Goal: Information Seeking & Learning: Learn about a topic

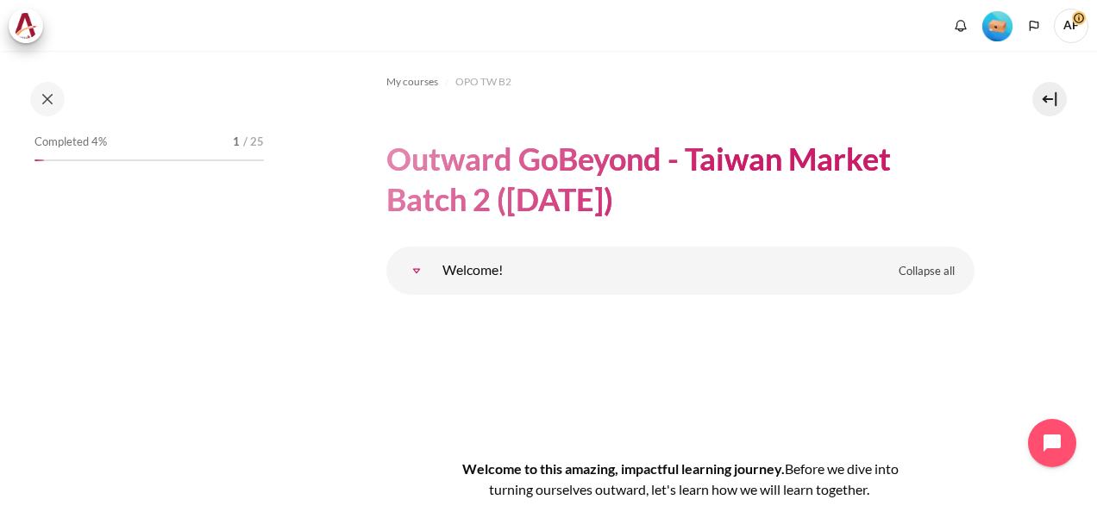
scroll to position [1776, 316]
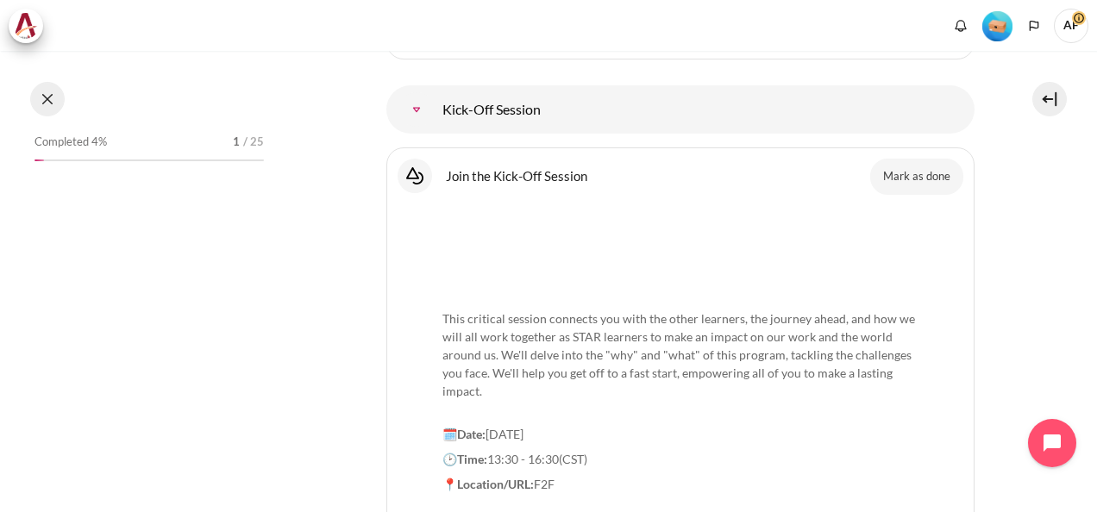
click at [47, 103] on button at bounding box center [47, 99] width 34 height 34
click at [52, 98] on button at bounding box center [47, 99] width 34 height 34
click at [48, 98] on button at bounding box center [47, 99] width 34 height 34
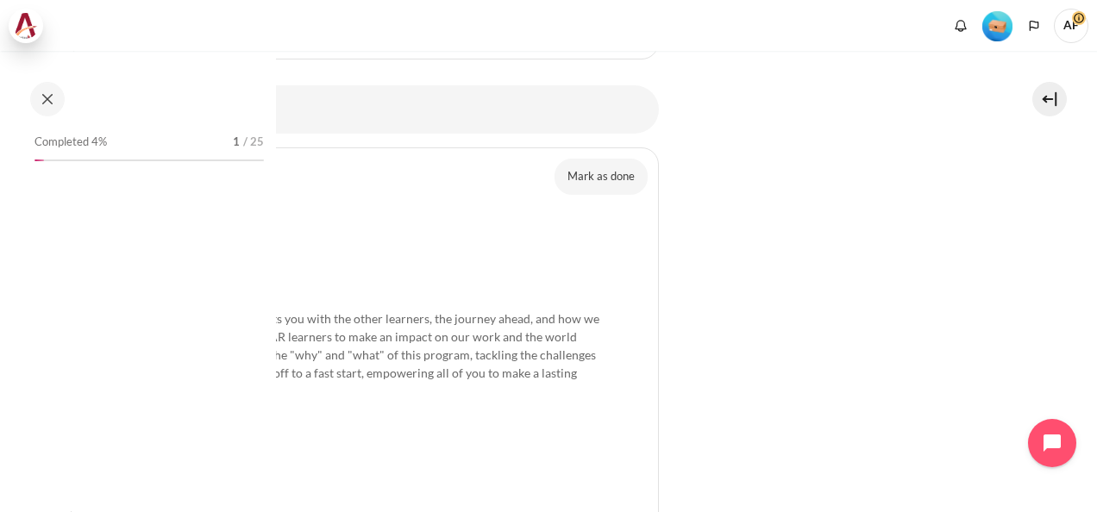
click at [31, 24] on img at bounding box center [26, 26] width 24 height 26
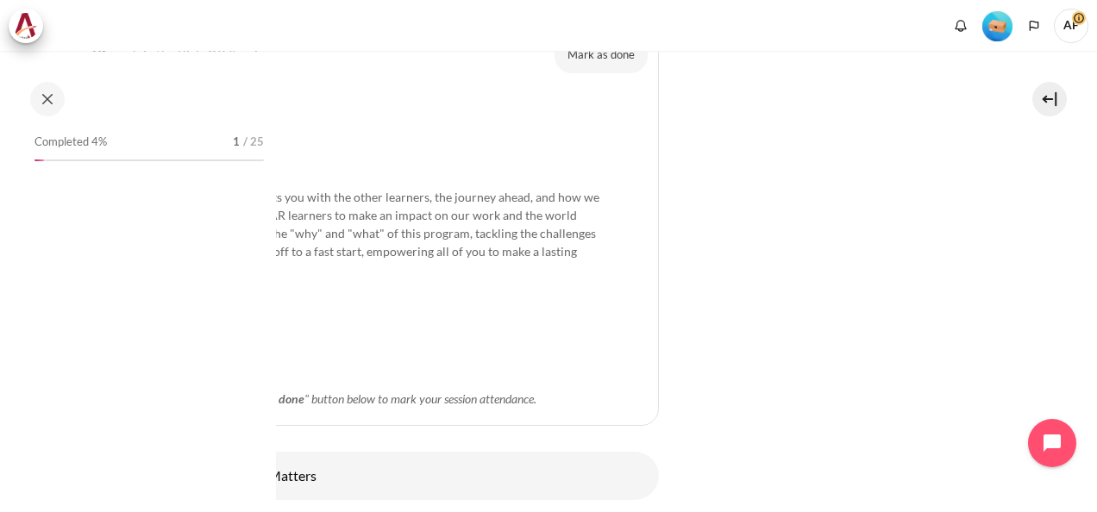
scroll to position [1948, 316]
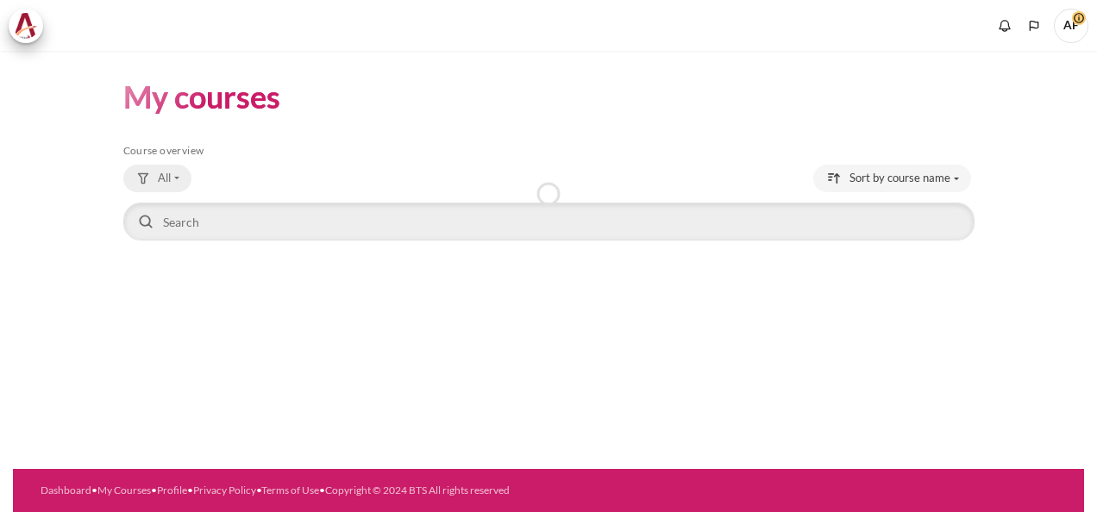
click at [181, 179] on button "All" at bounding box center [157, 179] width 68 height 28
click at [182, 180] on button "All" at bounding box center [157, 179] width 68 height 28
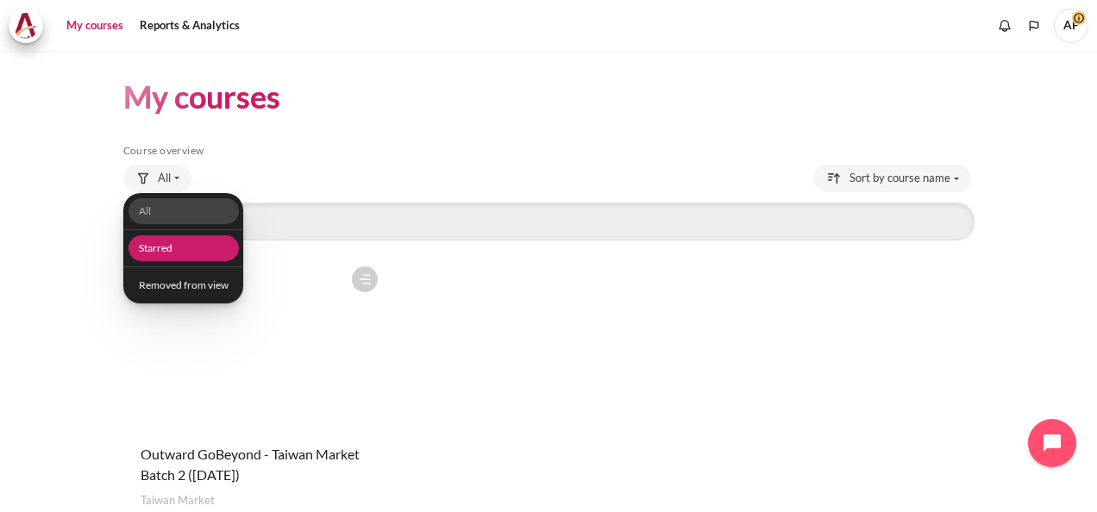
click at [161, 249] on link "Starred" at bounding box center [183, 248] width 110 height 27
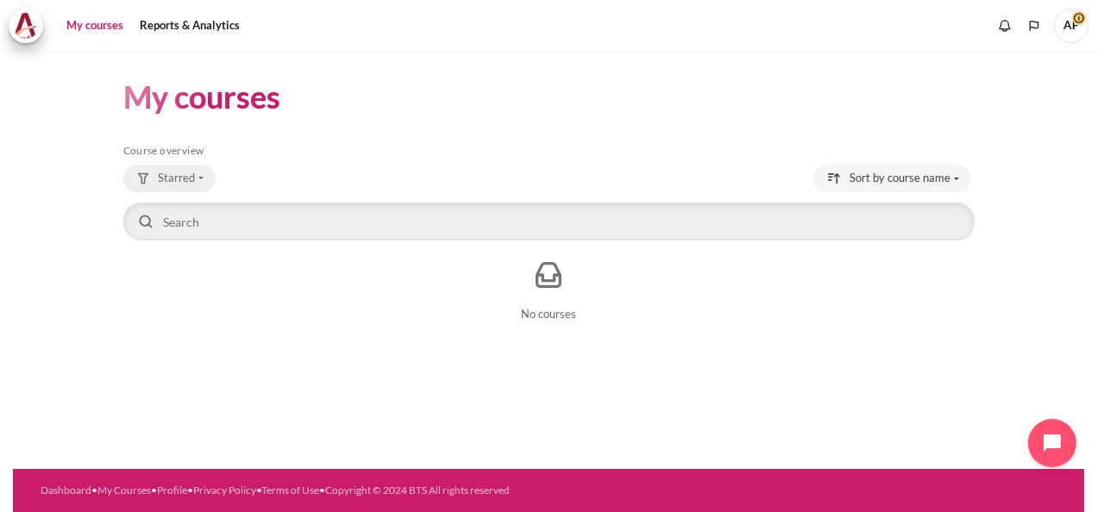
click at [194, 172] on span "Starred" at bounding box center [176, 178] width 37 height 17
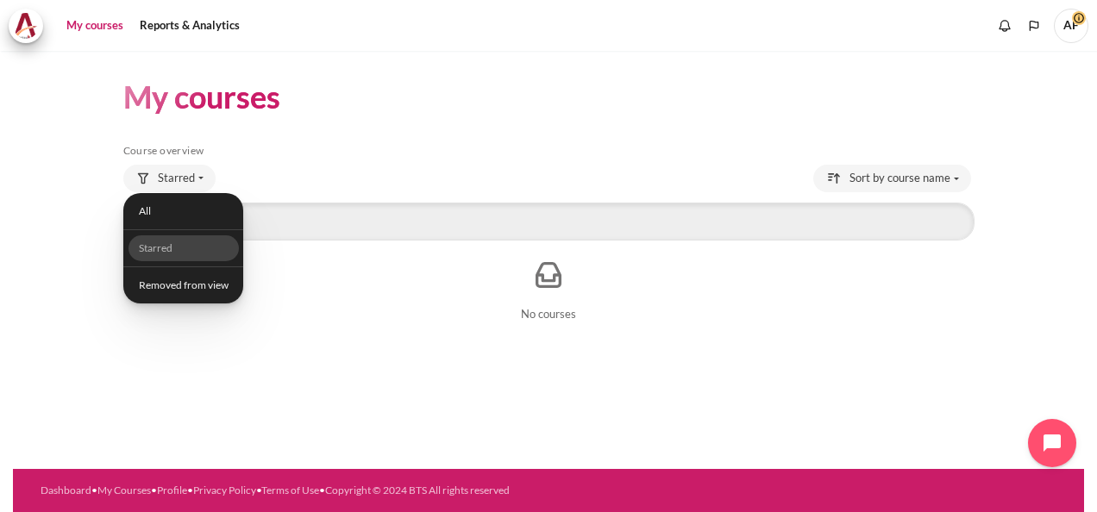
click at [158, 105] on h1 "My courses" at bounding box center [201, 97] width 157 height 41
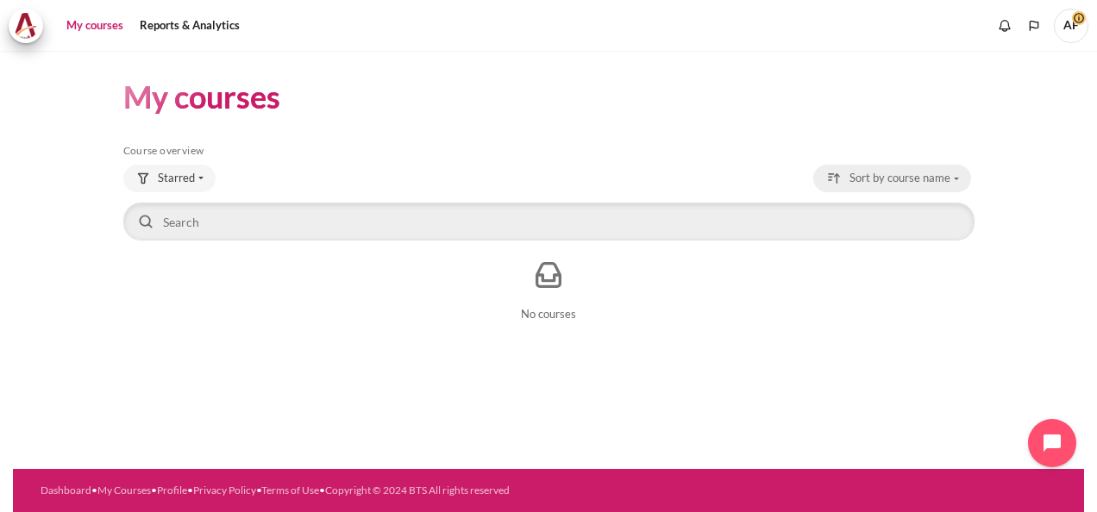
click at [946, 172] on span "Sort by course name" at bounding box center [899, 178] width 101 height 17
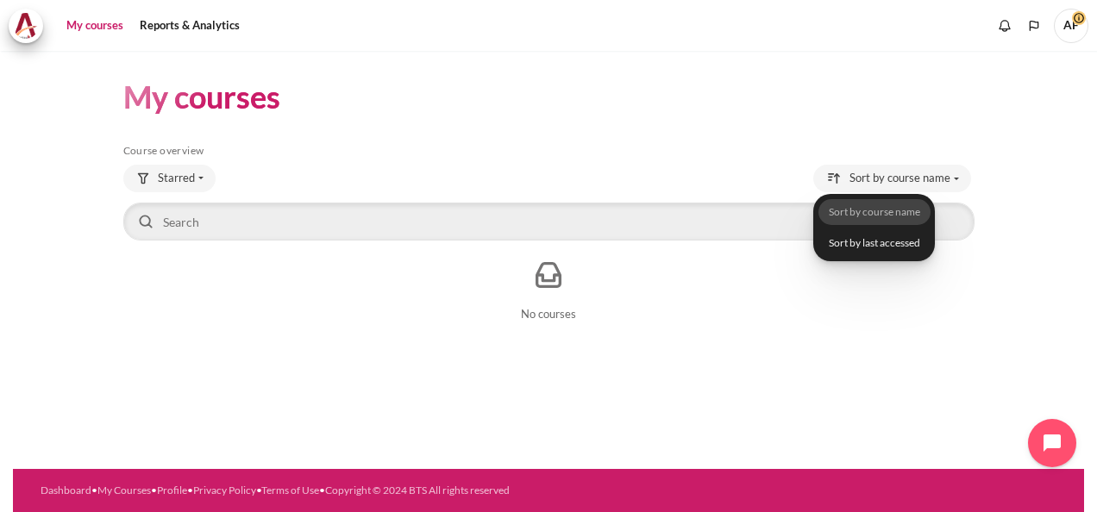
click at [496, 87] on header "My courses" at bounding box center [548, 97] width 851 height 41
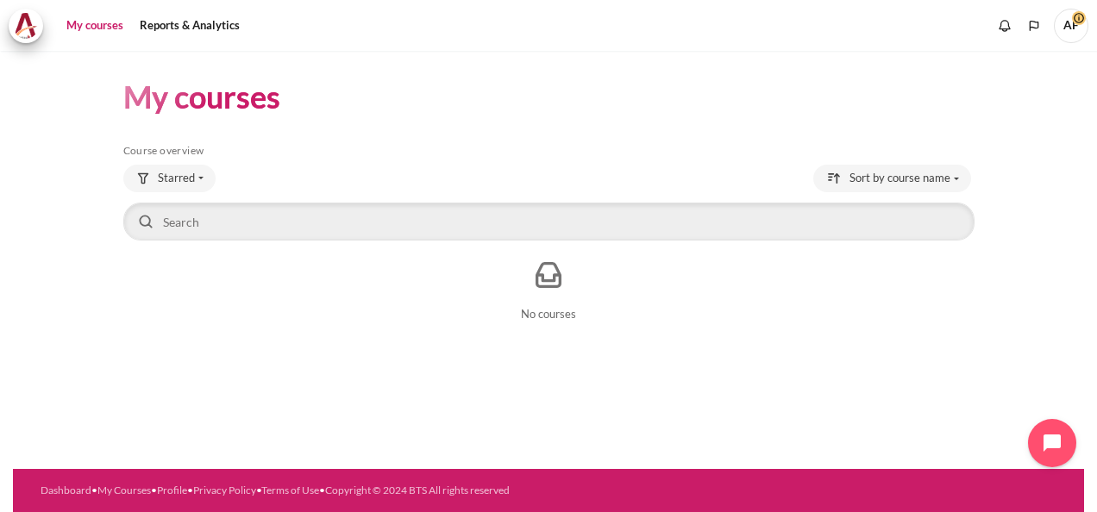
click at [91, 20] on link "My courses" at bounding box center [94, 26] width 69 height 34
click at [15, 25] on img at bounding box center [26, 26] width 24 height 26
click at [210, 180] on button "Starred" at bounding box center [169, 179] width 92 height 28
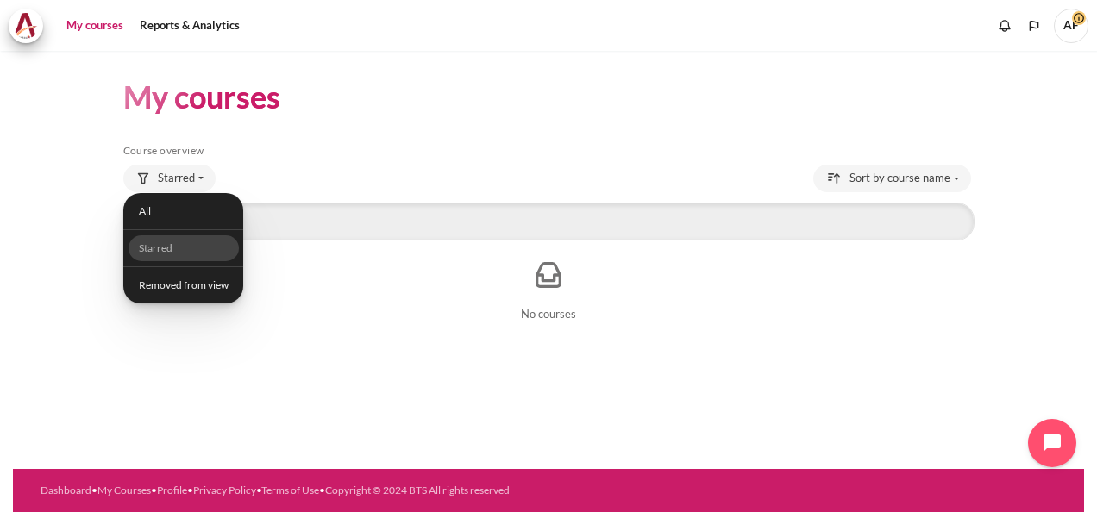
click at [95, 22] on link "My courses" at bounding box center [94, 26] width 69 height 34
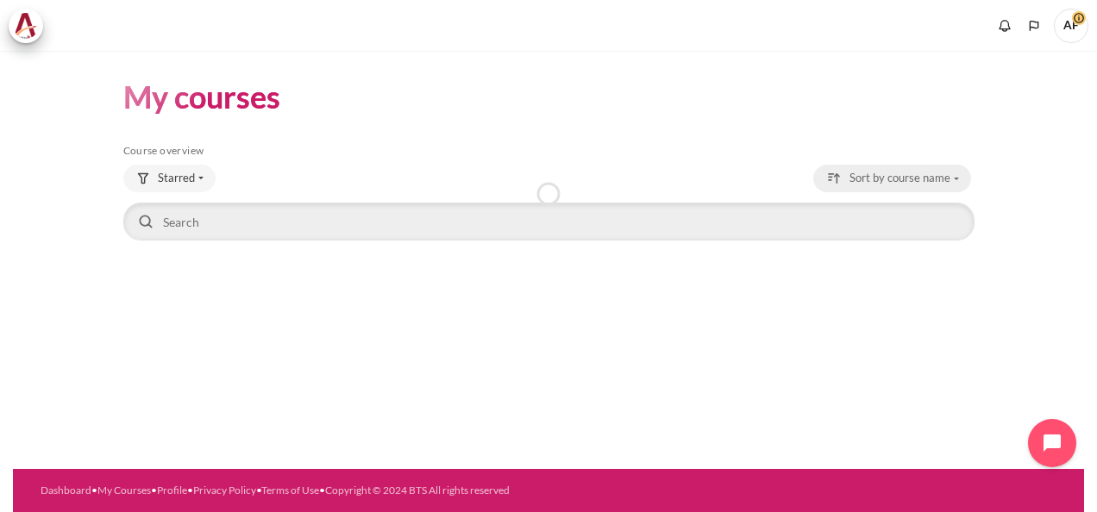
click at [933, 185] on span "Sort by course name" at bounding box center [899, 178] width 101 height 17
click at [1078, 22] on span "AF" at bounding box center [1071, 24] width 34 height 15
click at [1071, 26] on span "AF" at bounding box center [1071, 26] width 34 height 34
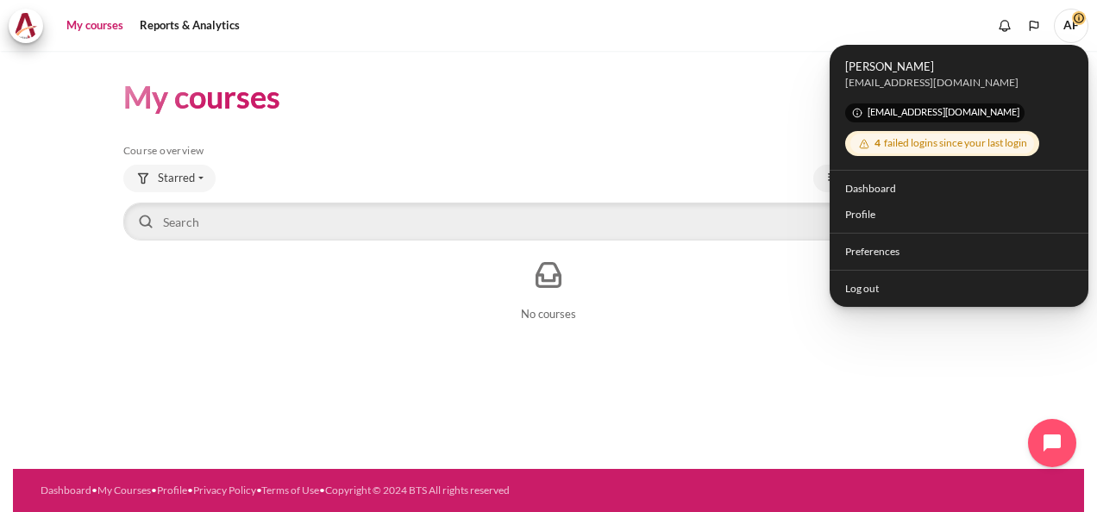
click at [909, 117] on span "[EMAIL_ADDRESS][DOMAIN_NAME]" at bounding box center [934, 112] width 179 height 19
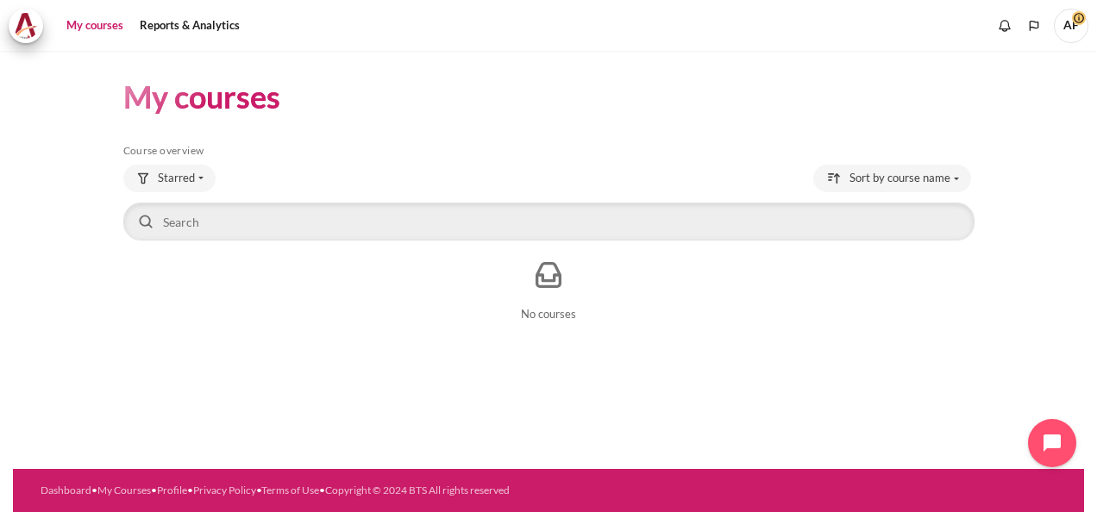
click at [78, 36] on link "My courses" at bounding box center [94, 26] width 69 height 34
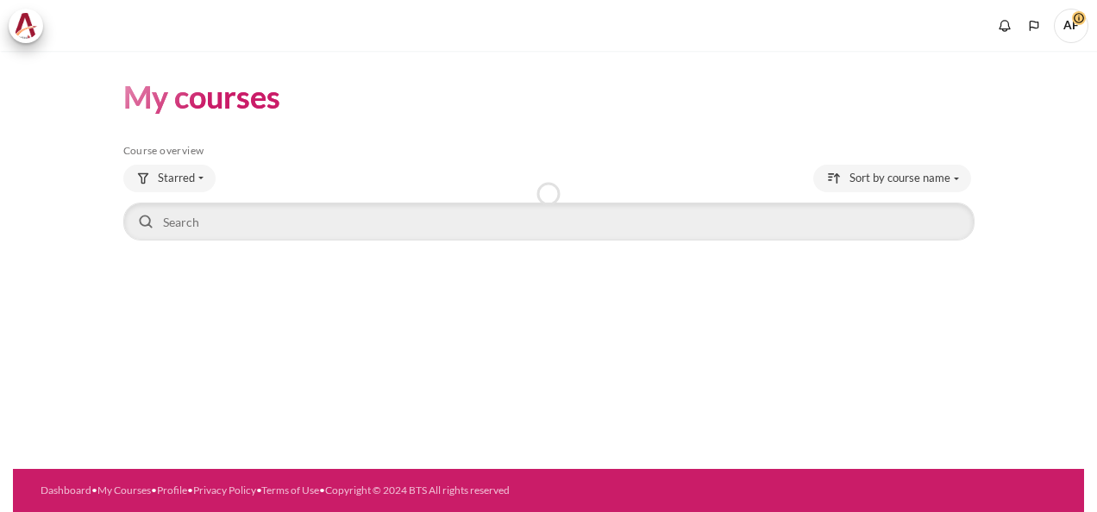
click at [1004, 29] on icon "Show notification window with no new notifications" at bounding box center [1004, 25] width 17 height 17
click at [1068, 26] on span "AF" at bounding box center [1071, 26] width 34 height 34
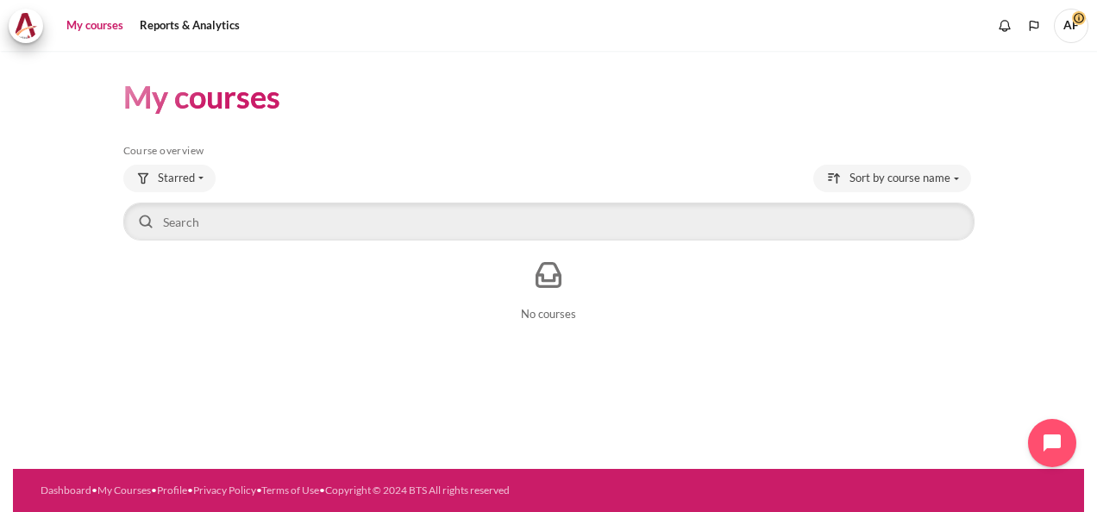
click at [78, 21] on link "My courses" at bounding box center [94, 26] width 69 height 34
click at [808, 108] on header "My courses" at bounding box center [548, 97] width 851 height 41
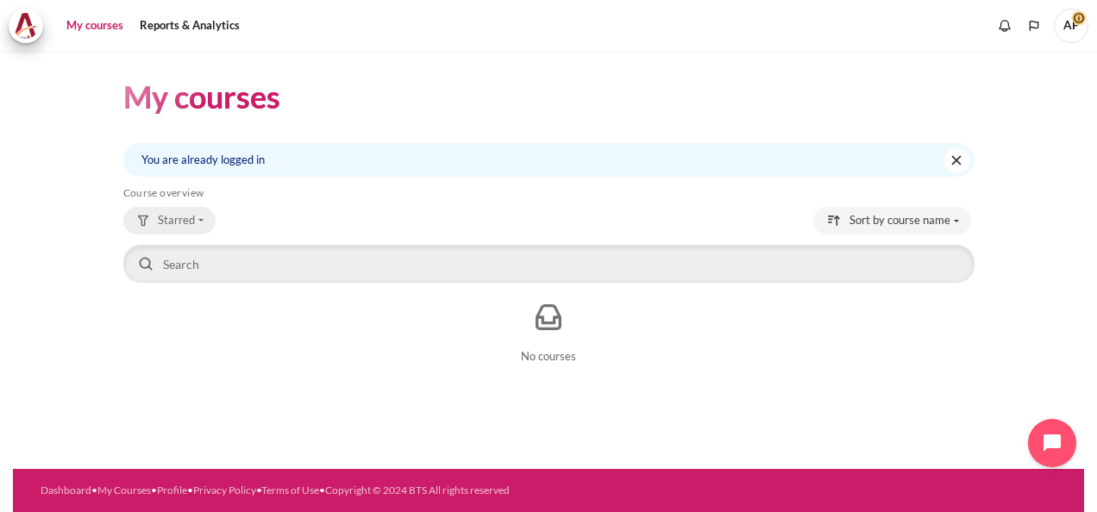
click at [193, 218] on span "Starred" at bounding box center [176, 220] width 37 height 17
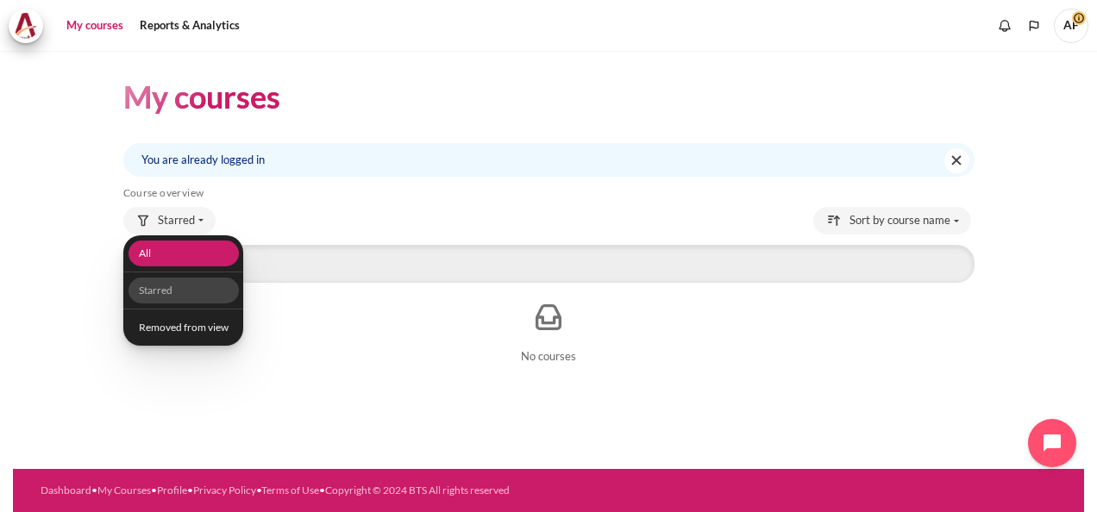
click at [176, 252] on link "All" at bounding box center [183, 254] width 110 height 27
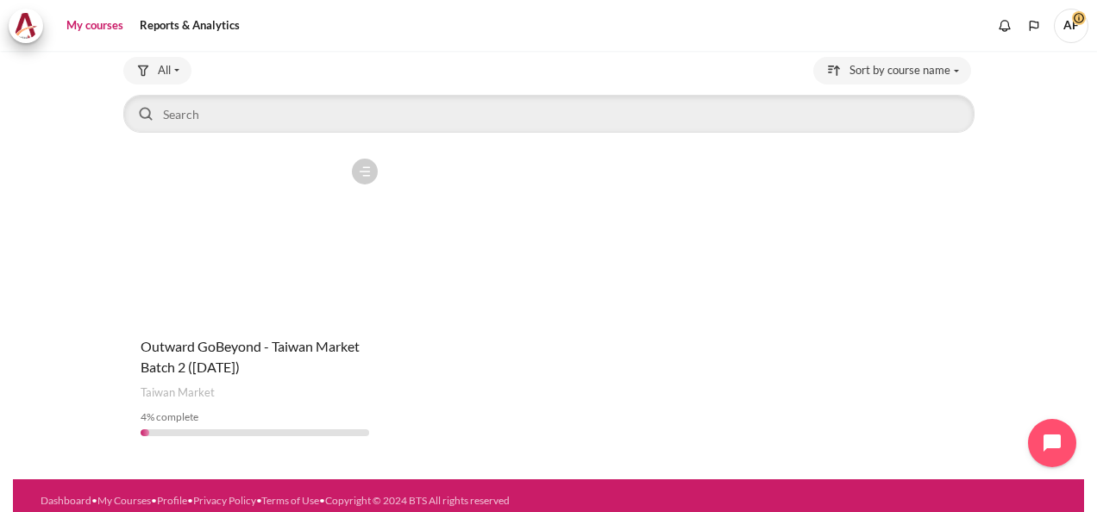
scroll to position [159, 0]
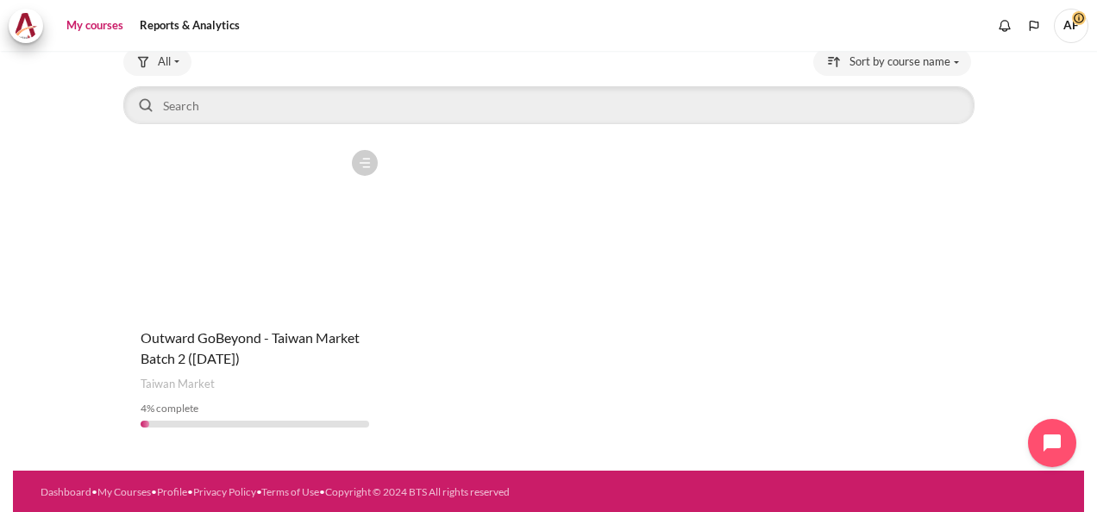
click at [252, 226] on figure "Content" at bounding box center [254, 227] width 263 height 172
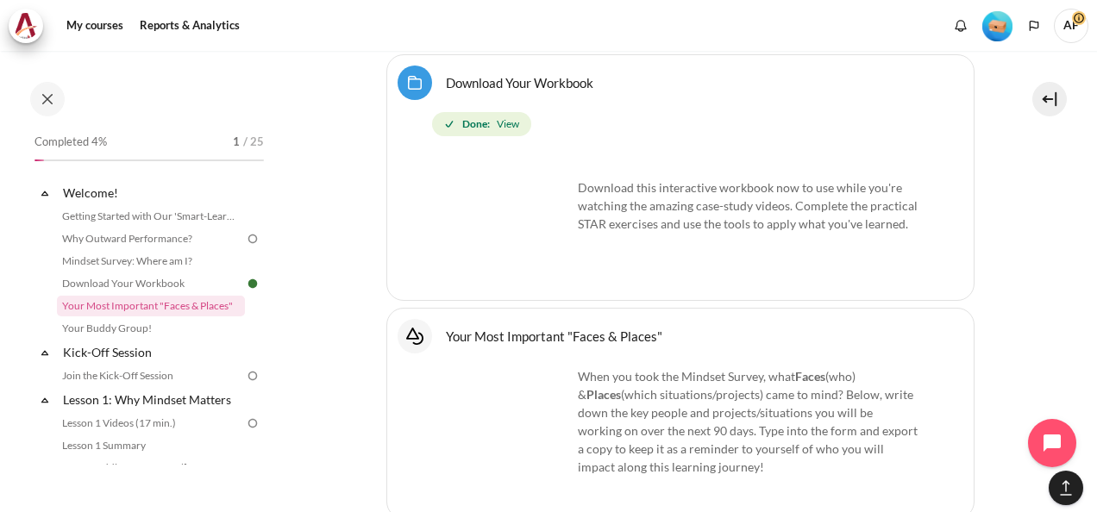
scroll to position [1293, 0]
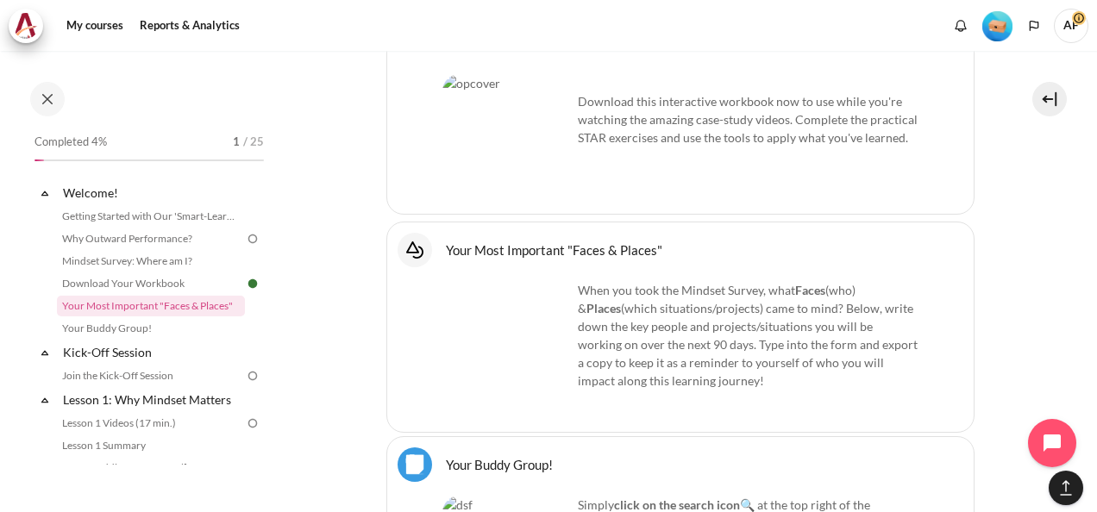
click at [446, 241] on link "Your Most Important "Faces & Places" Interactive Content" at bounding box center [554, 249] width 216 height 16
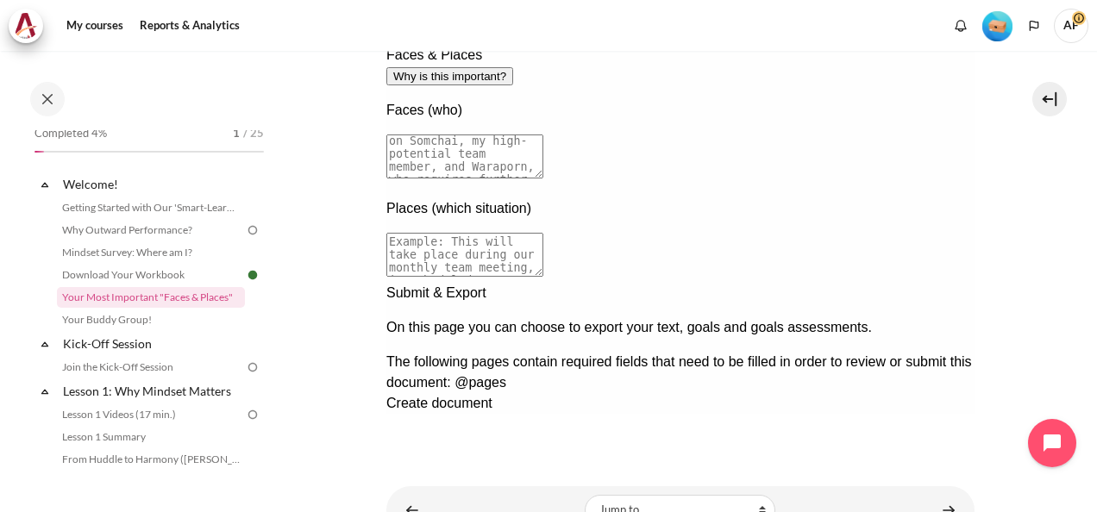
scroll to position [426, 0]
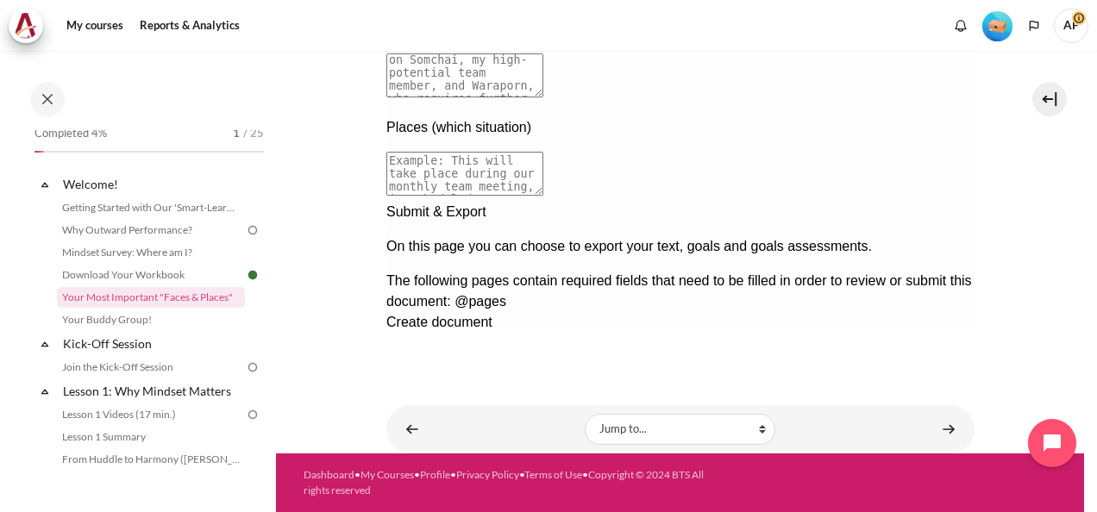
click at [940, 202] on div "Next documentation step" at bounding box center [679, 202] width 588 height 0
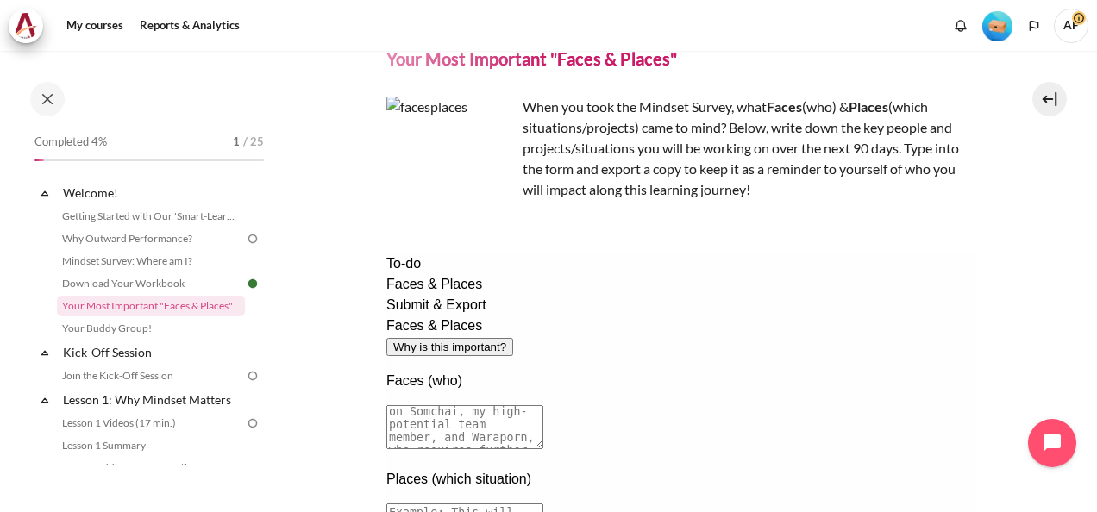
scroll to position [0, 0]
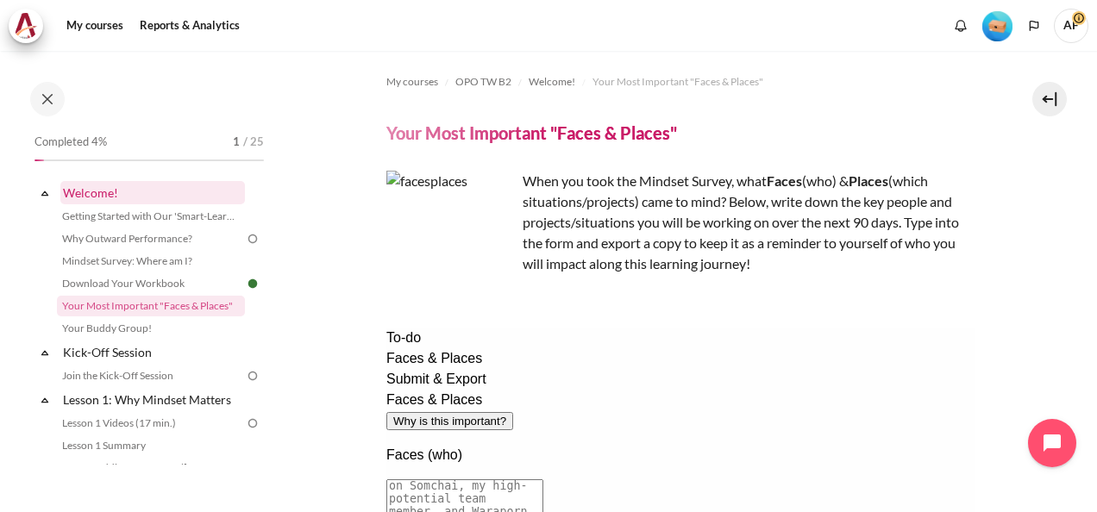
click at [103, 191] on link "Welcome!" at bounding box center [152, 192] width 185 height 23
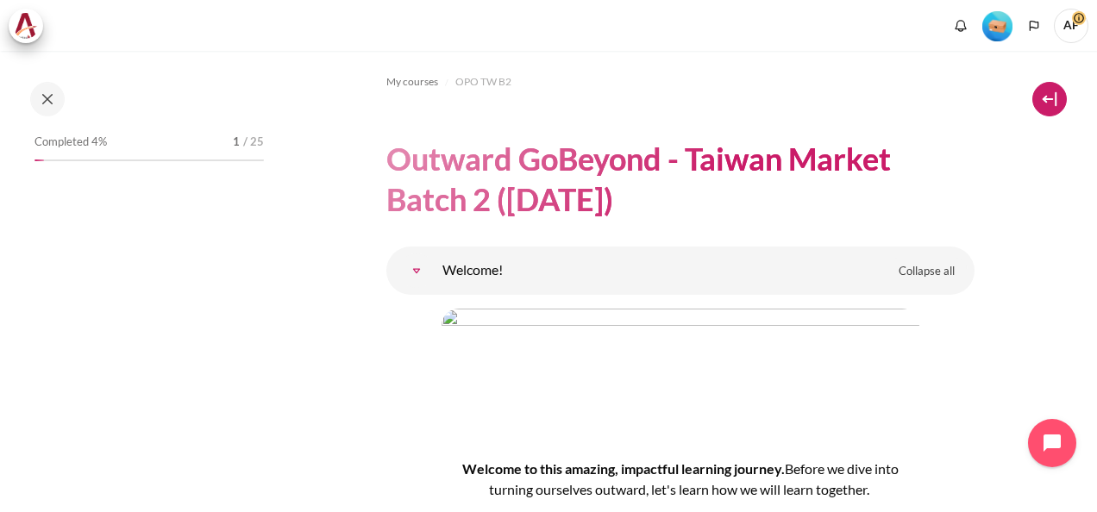
click at [1049, 95] on button at bounding box center [1049, 99] width 34 height 34
click at [41, 102] on button at bounding box center [47, 99] width 34 height 34
click at [50, 102] on button at bounding box center [47, 99] width 34 height 34
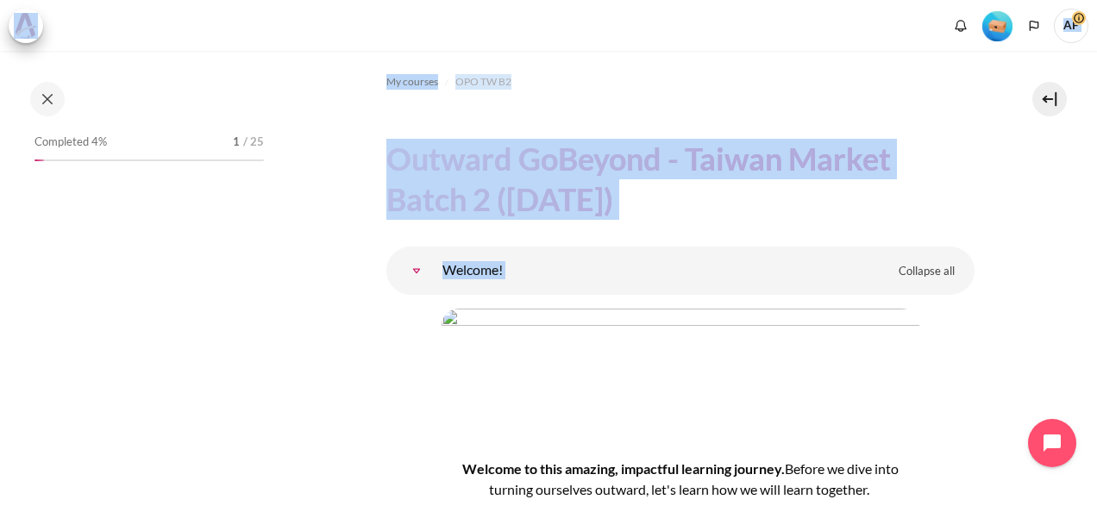
drag, startPoint x: 274, startPoint y: 429, endPoint x: 609, endPoint y: 427, distance: 334.6
click at [609, 427] on div "Skip to main content Open course index Completed 4% 1 / 25" at bounding box center [548, 256] width 1097 height 512
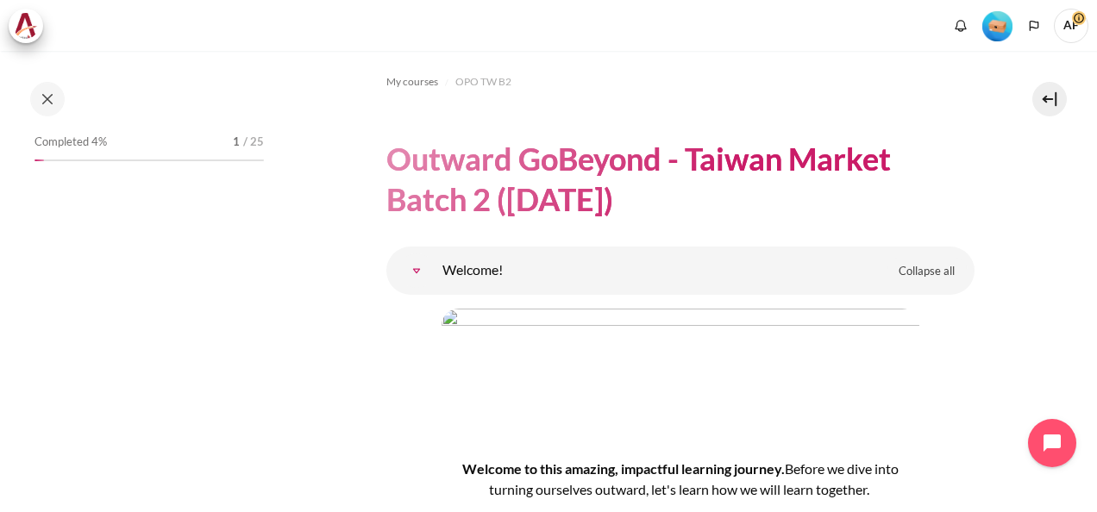
click at [245, 296] on div "Completed 4% 1 / 25" at bounding box center [149, 297] width 247 height 335
click at [1005, 25] on img "Level #1" at bounding box center [997, 26] width 30 height 30
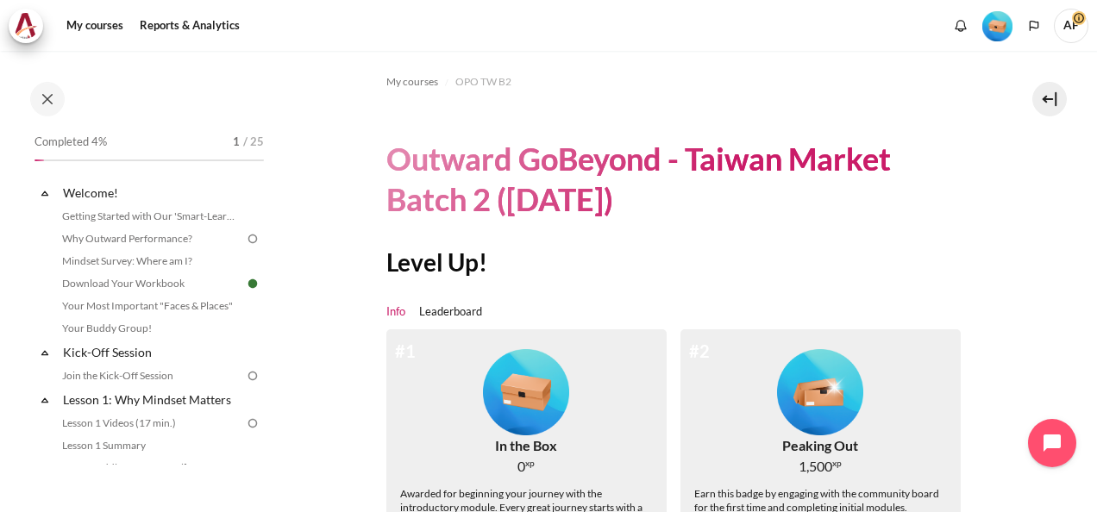
click at [999, 16] on img "Level #1" at bounding box center [997, 26] width 30 height 30
click at [1043, 103] on button at bounding box center [1049, 99] width 34 height 34
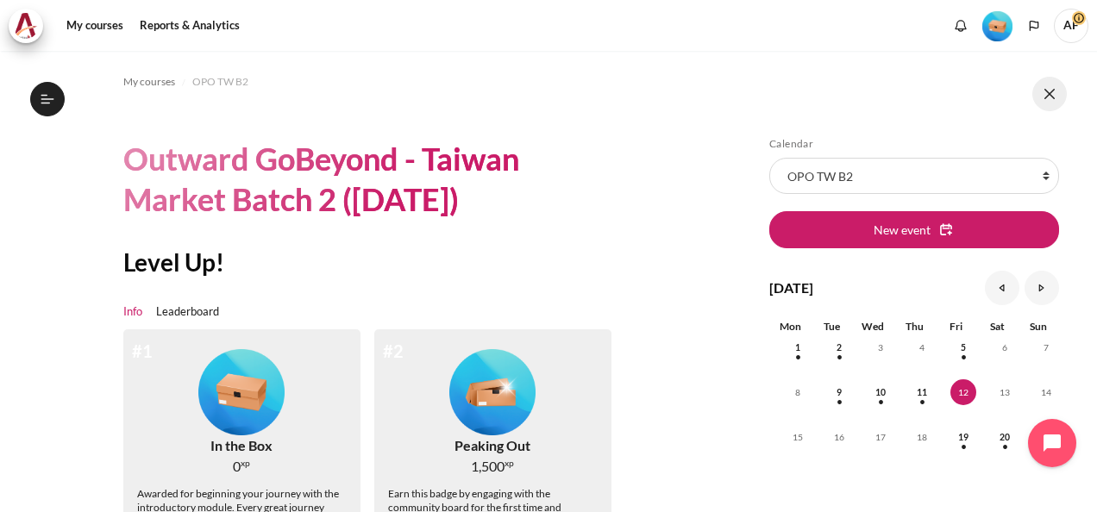
click at [1043, 103] on button at bounding box center [1049, 94] width 34 height 34
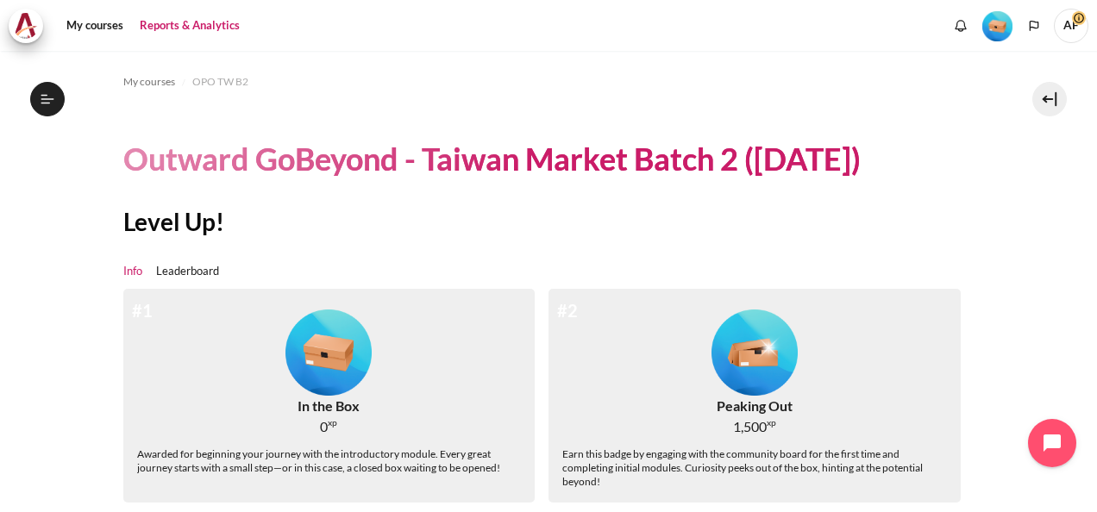
click at [198, 29] on link "Reports & Analytics" at bounding box center [190, 26] width 112 height 34
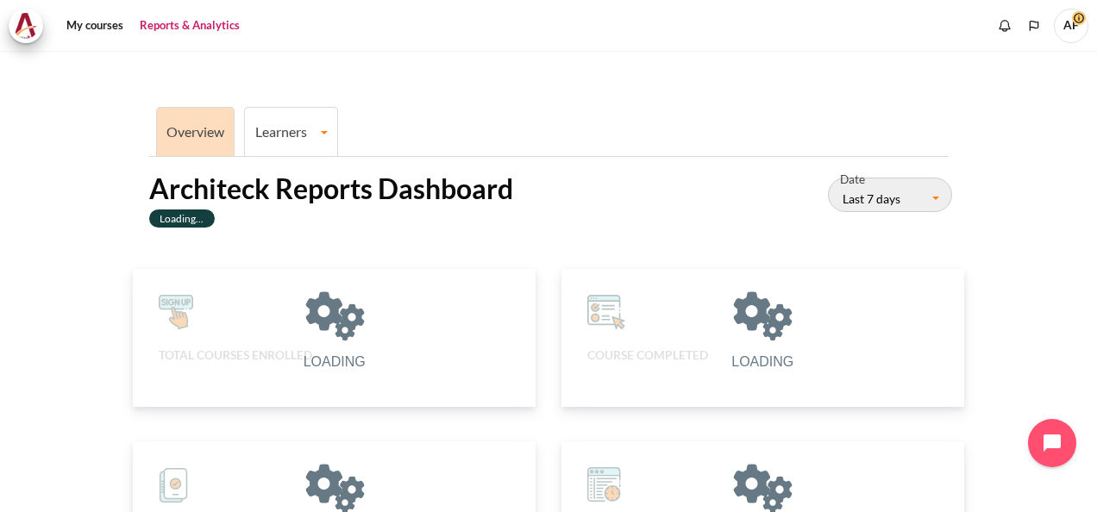
click at [16, 42] on link at bounding box center [30, 26] width 43 height 34
click at [9, 31] on link at bounding box center [30, 26] width 43 height 34
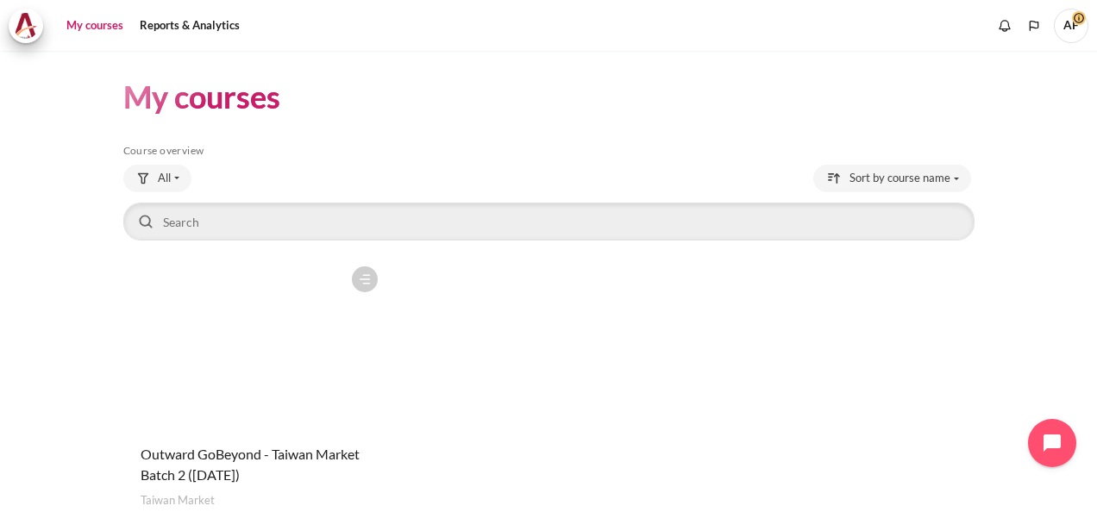
scroll to position [117, 0]
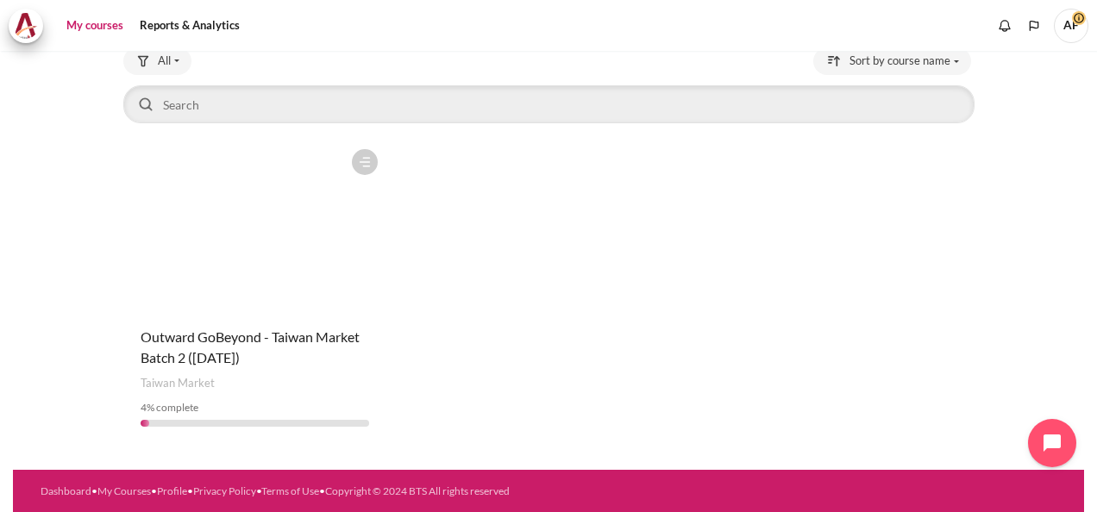
click at [296, 285] on figure "Content" at bounding box center [254, 227] width 263 height 172
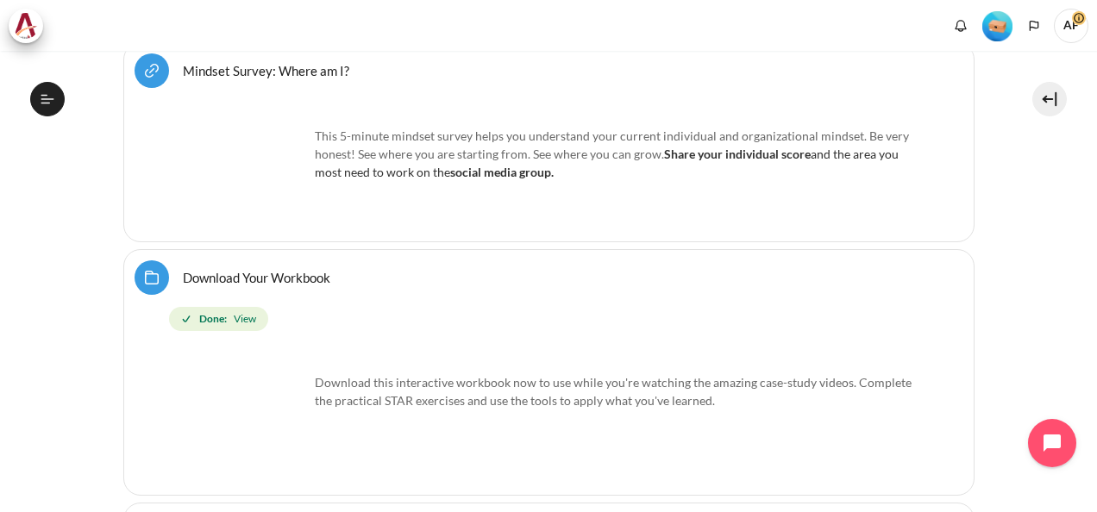
scroll to position [1035, 0]
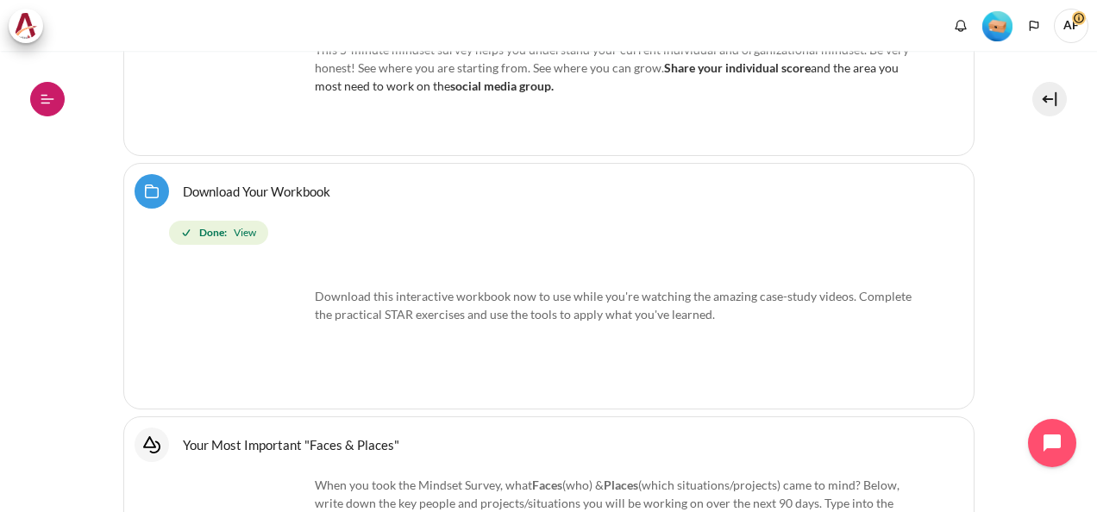
click at [52, 94] on icon at bounding box center [48, 99] width 16 height 16
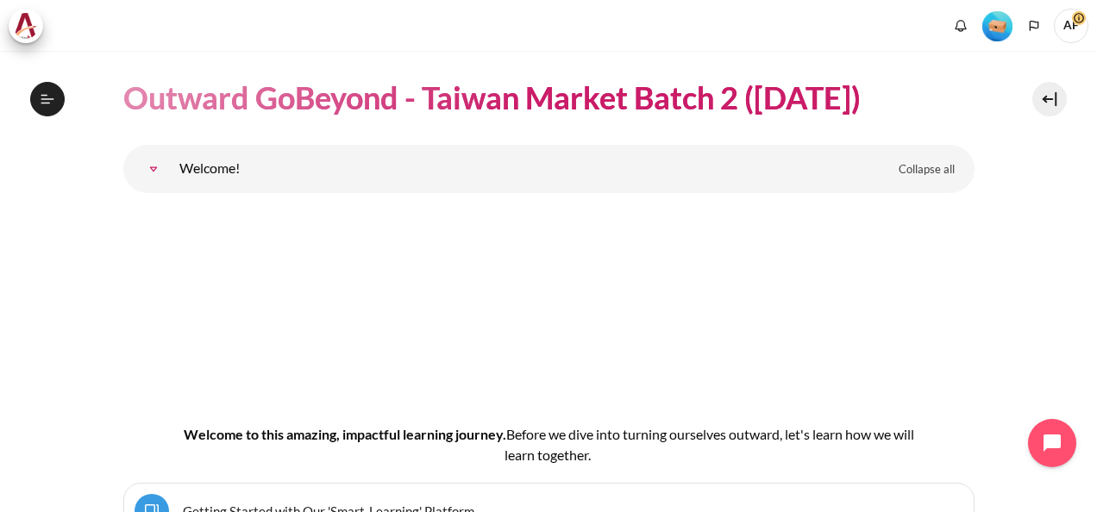
scroll to position [0, 0]
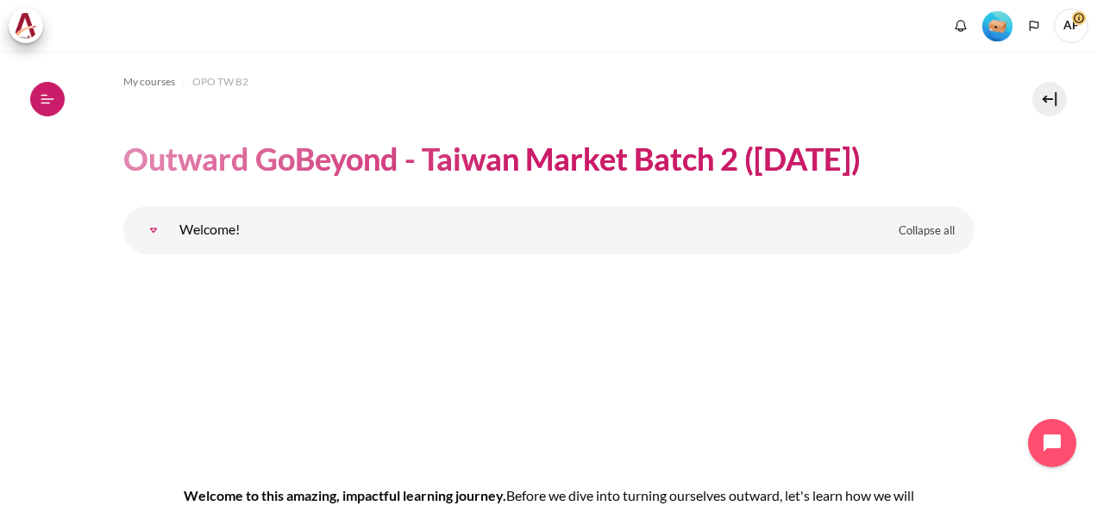
click at [54, 88] on button "Open course index" at bounding box center [47, 99] width 34 height 34
click at [60, 91] on button "Open course index" at bounding box center [47, 99] width 34 height 34
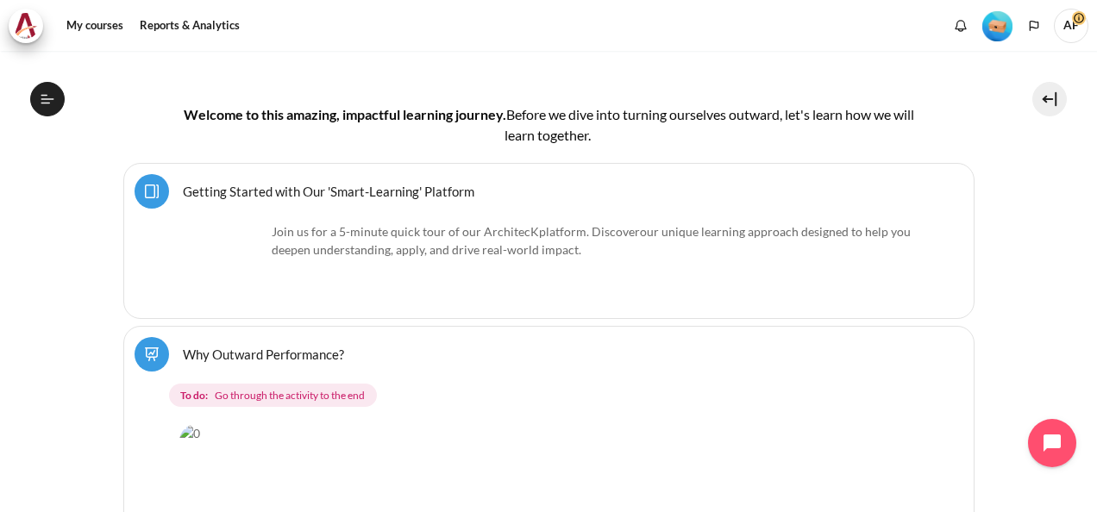
scroll to position [431, 0]
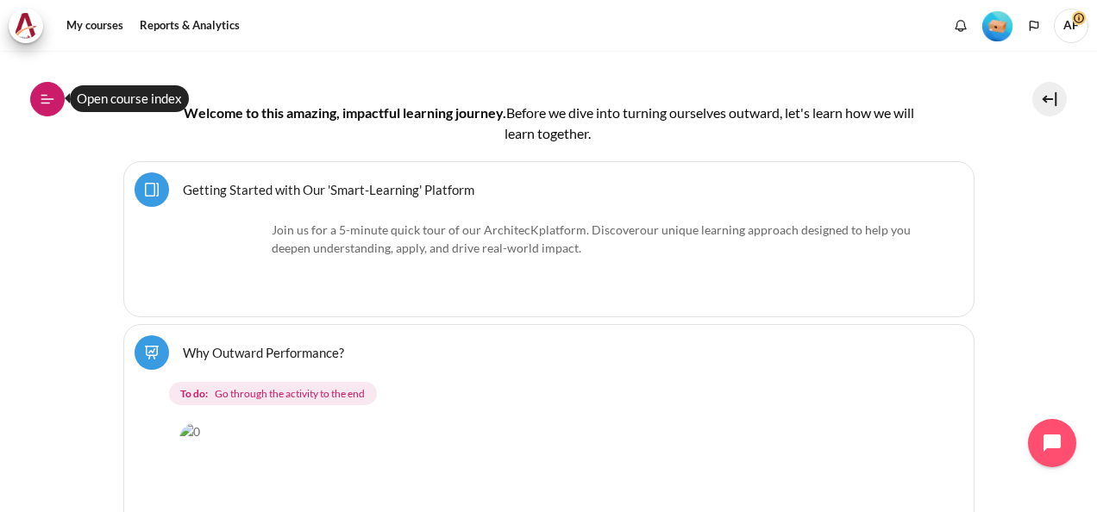
click at [31, 98] on button "Open course index" at bounding box center [47, 99] width 34 height 34
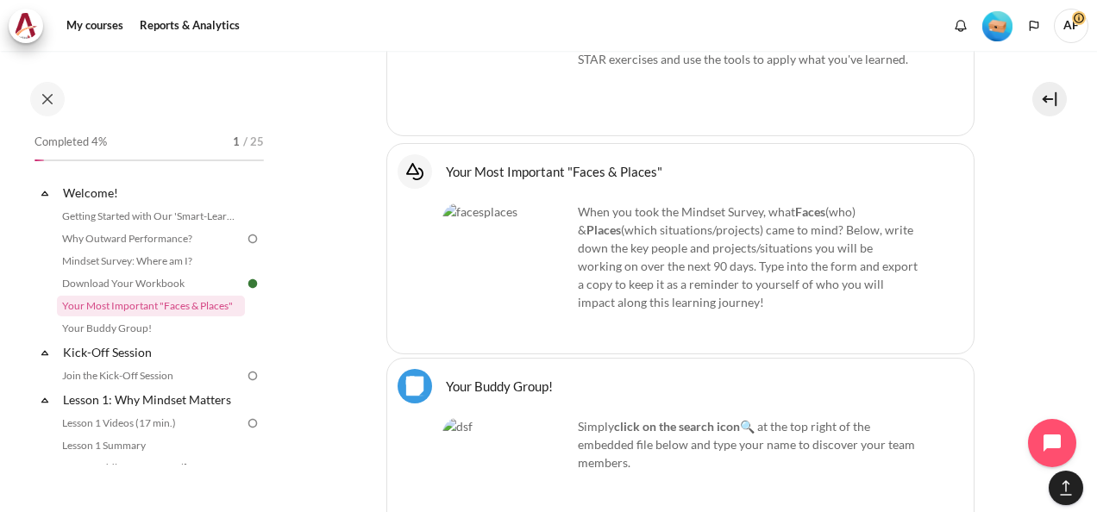
scroll to position [1466, 0]
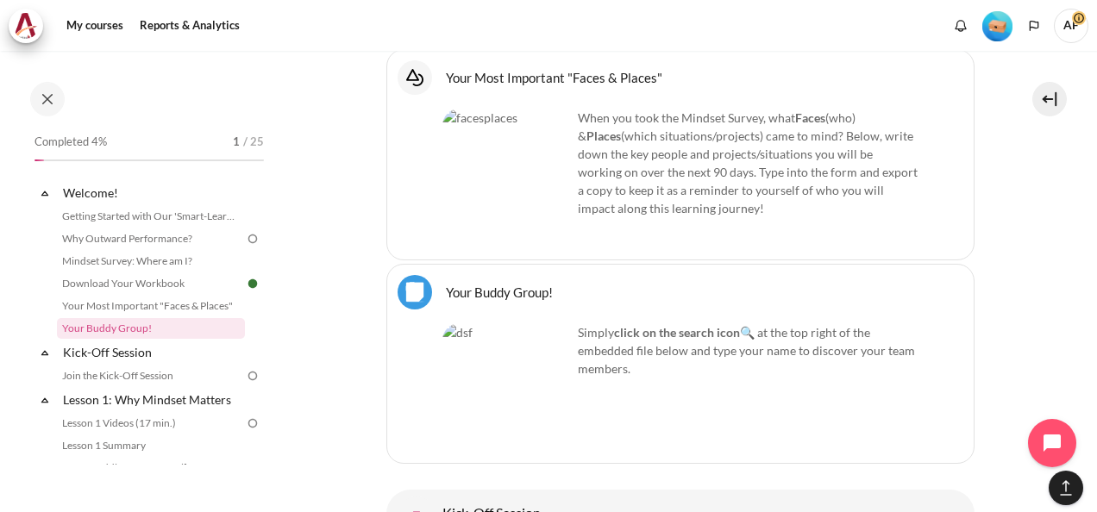
click at [446, 284] on link "Your Buddy Group! File" at bounding box center [499, 292] width 107 height 16
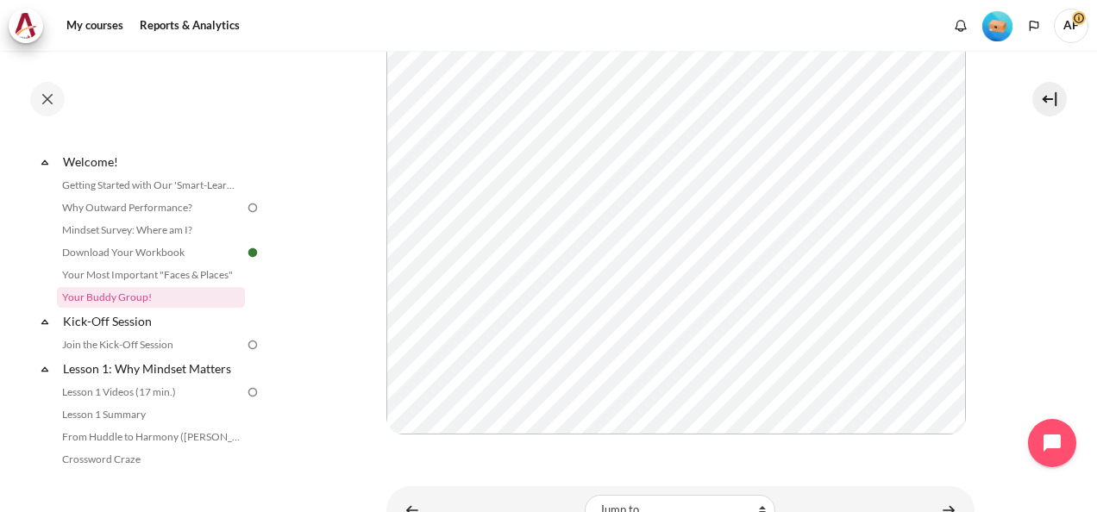
scroll to position [469, 0]
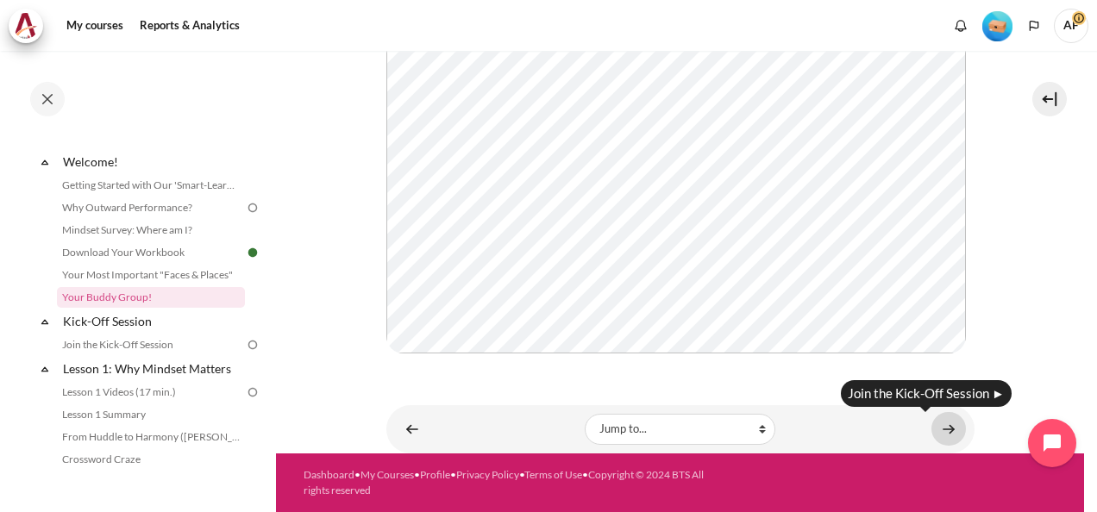
click at [931, 426] on link "Content" at bounding box center [948, 429] width 34 height 34
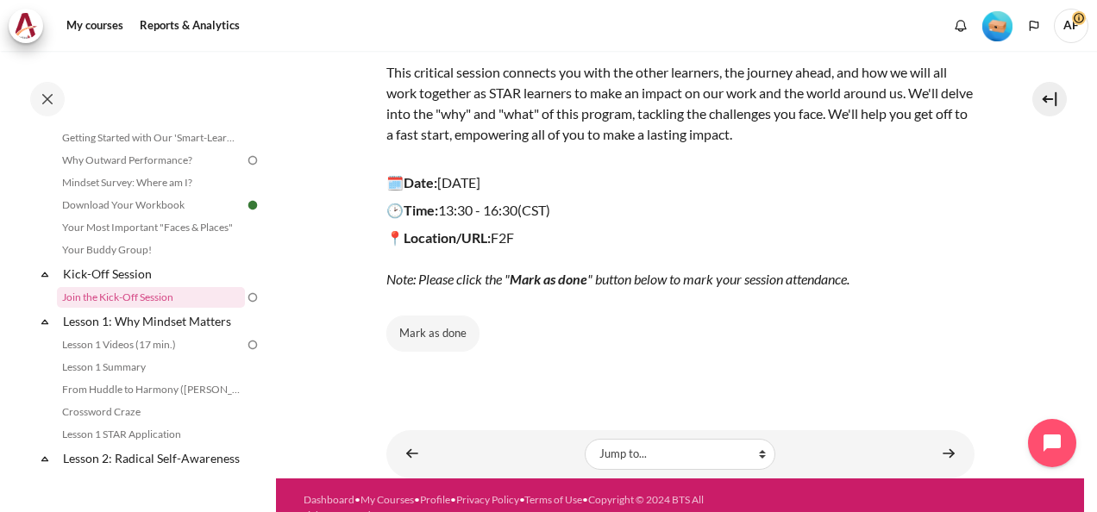
scroll to position [254, 0]
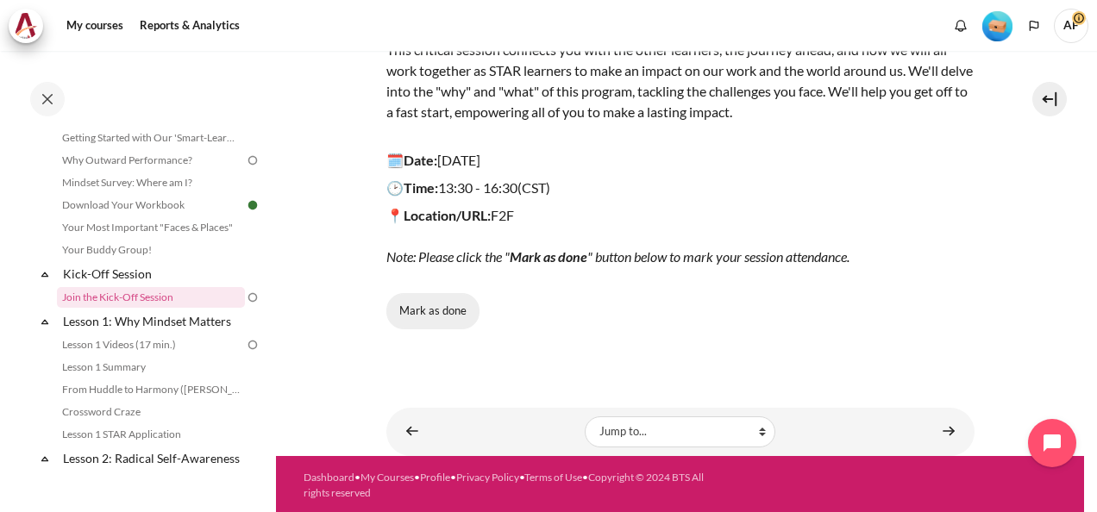
click at [426, 307] on button "Mark as done" at bounding box center [432, 311] width 93 height 36
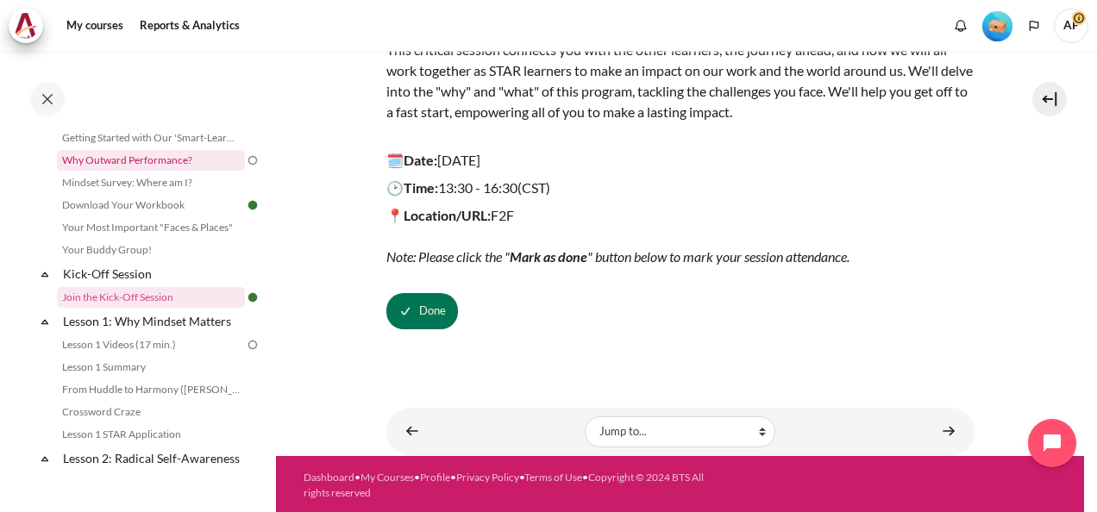
click at [205, 158] on link "Why Outward Performance?" at bounding box center [151, 160] width 188 height 21
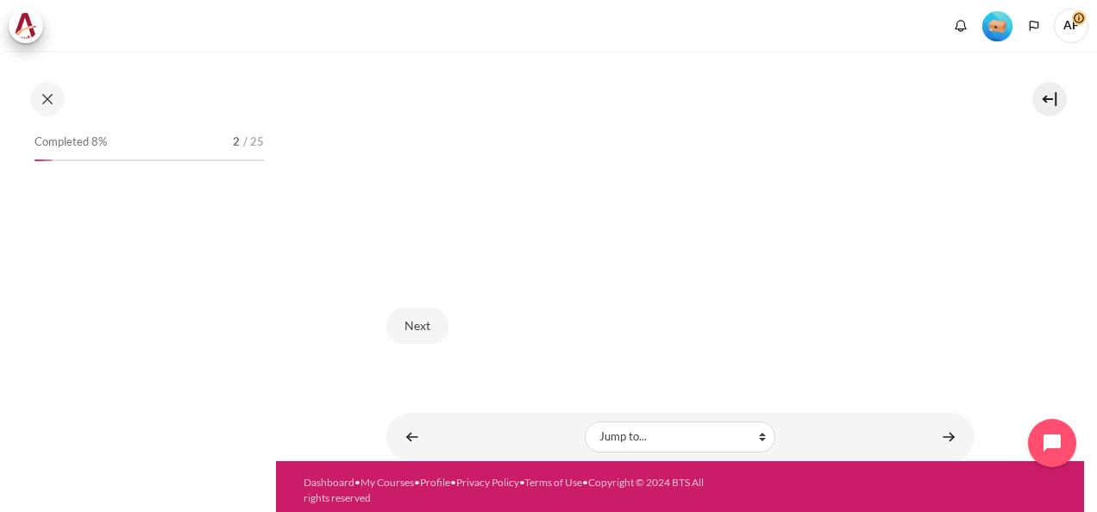
scroll to position [549, 0]
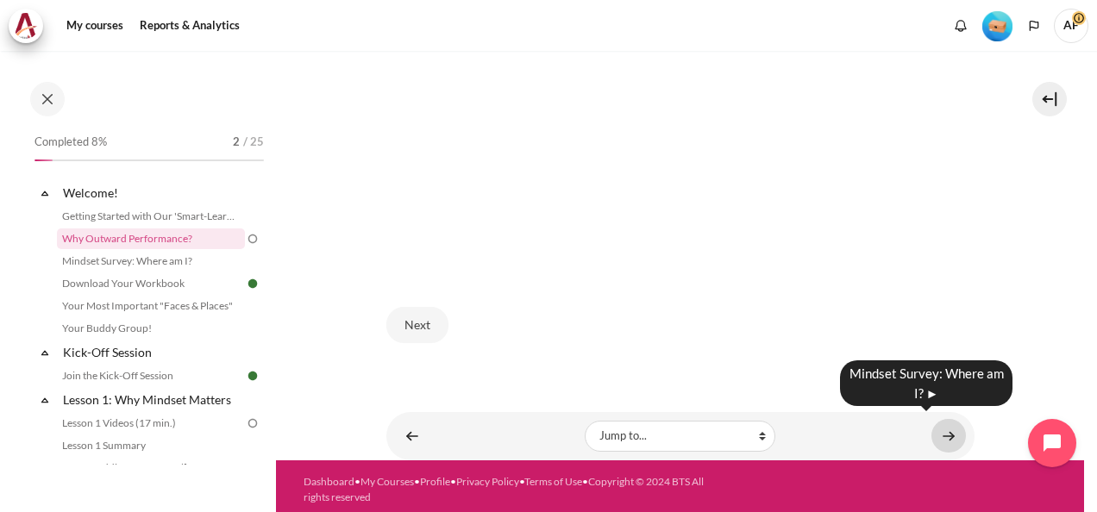
click at [935, 425] on link "Content" at bounding box center [948, 436] width 34 height 34
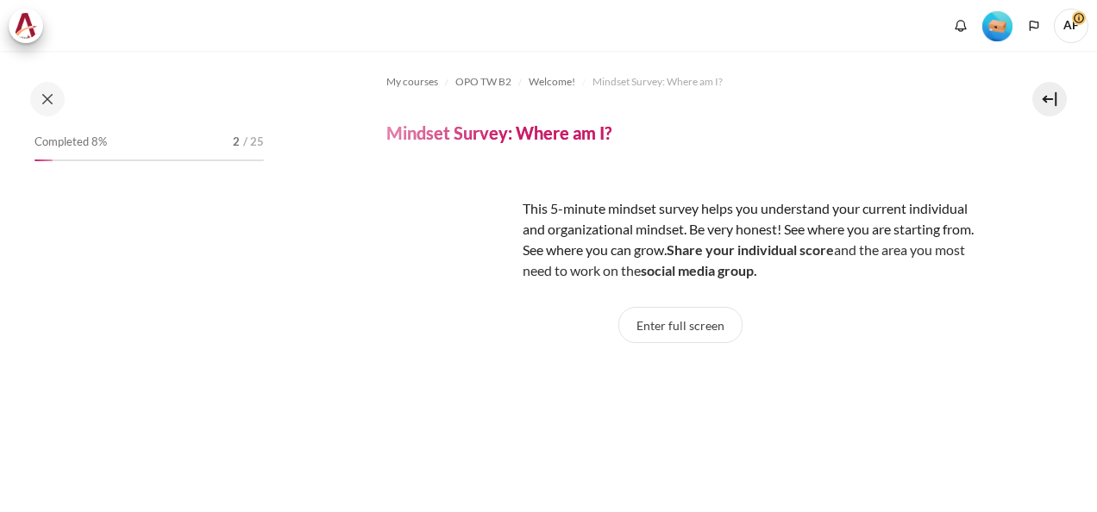
click at [940, 430] on div "Enter full screen Click on <a href="[URL][DOMAIN_NAME]">Mindset Survey: Where a…" at bounding box center [680, 401] width 588 height 188
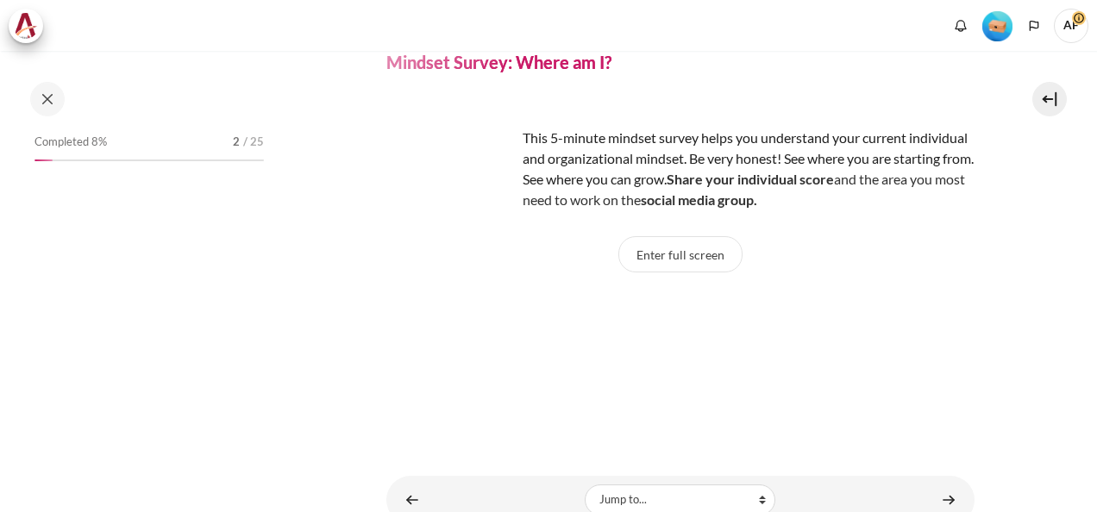
scroll to position [141, 0]
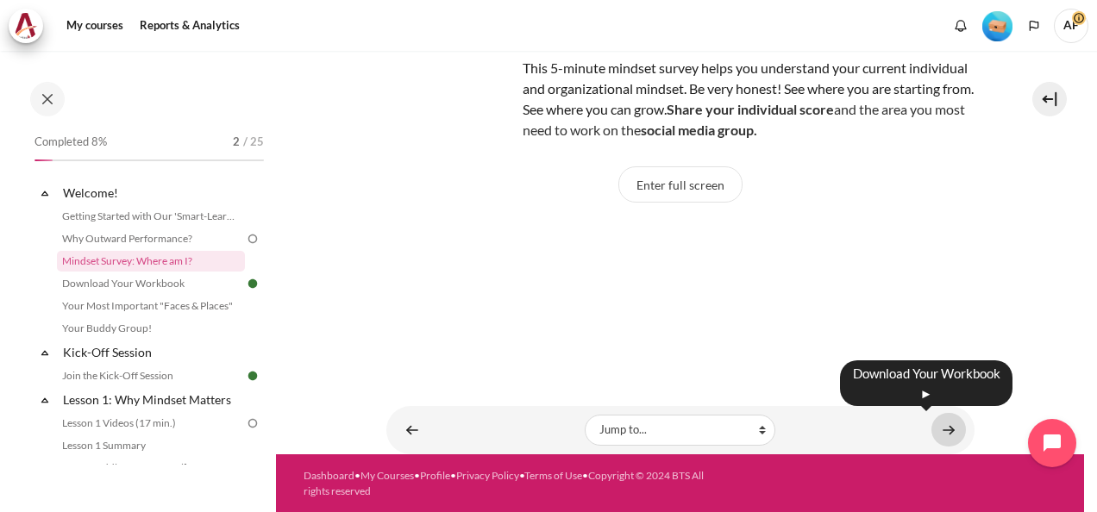
click at [943, 426] on link "Content" at bounding box center [948, 430] width 34 height 34
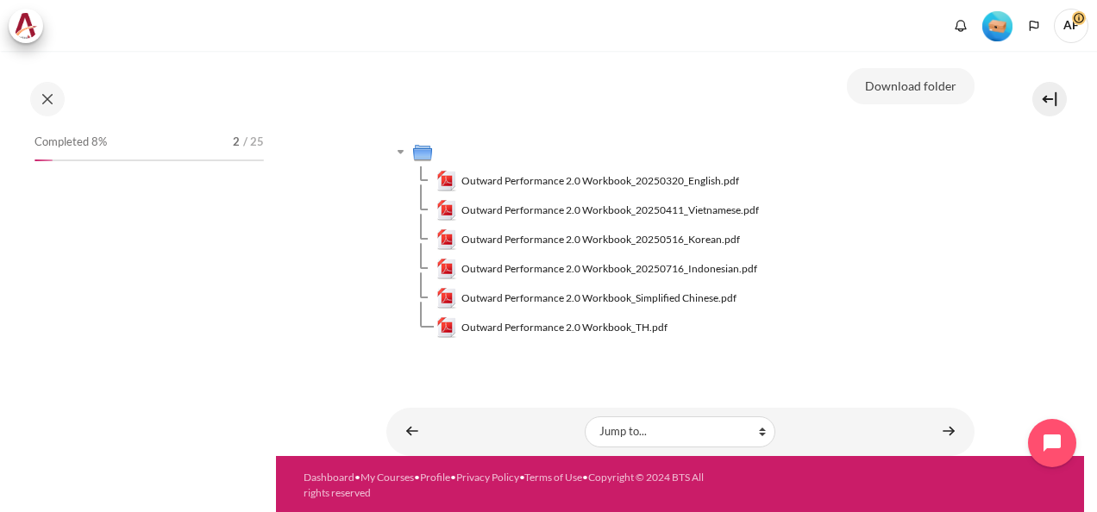
scroll to position [304, 0]
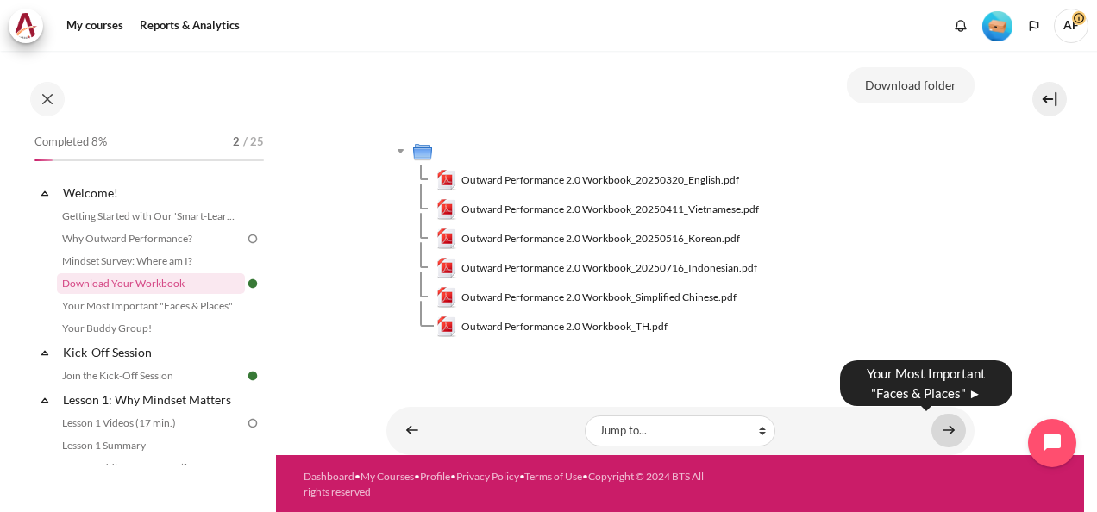
click at [941, 431] on link "Content" at bounding box center [948, 431] width 34 height 34
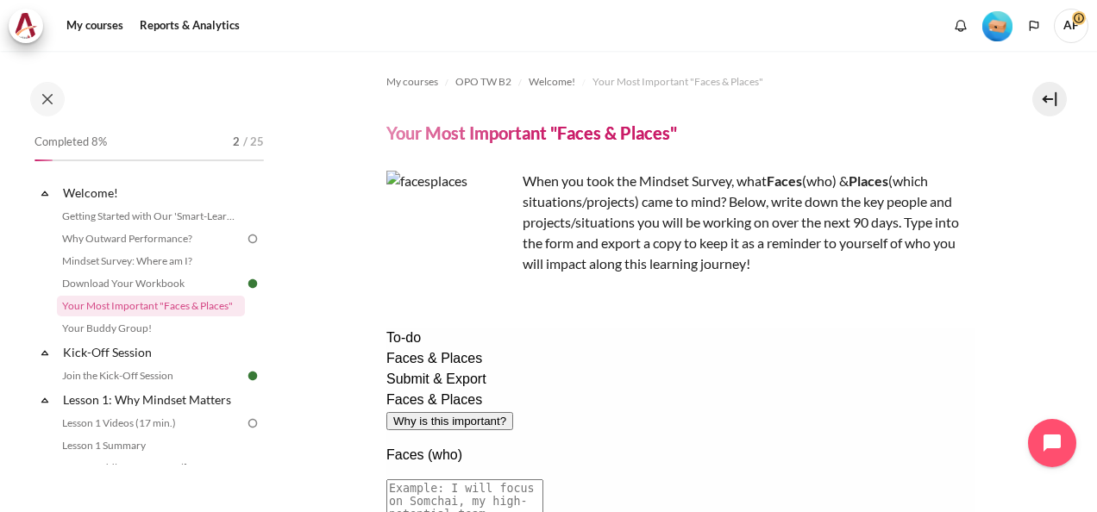
click at [1075, 36] on span "AF" at bounding box center [1071, 26] width 34 height 34
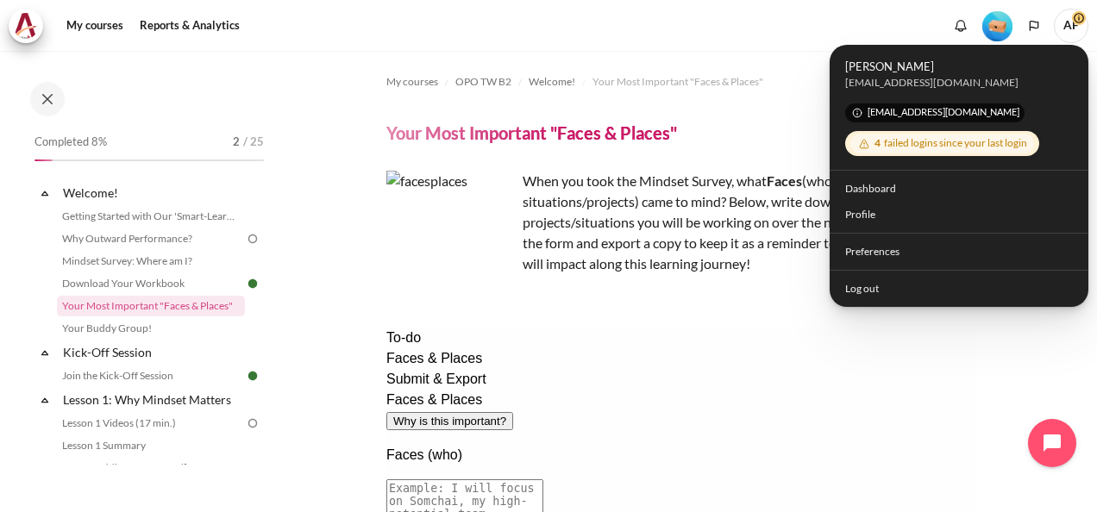
click at [1012, 141] on div "4 failed logins since your last login" at bounding box center [942, 144] width 184 height 20
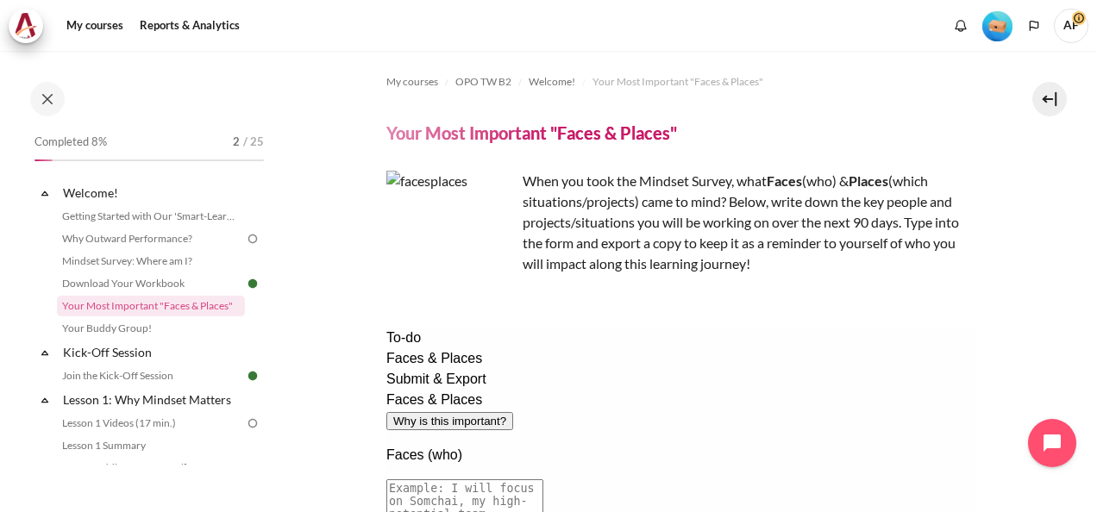
click at [432, 366] on span "Faces & Places" at bounding box center [433, 358] width 96 height 15
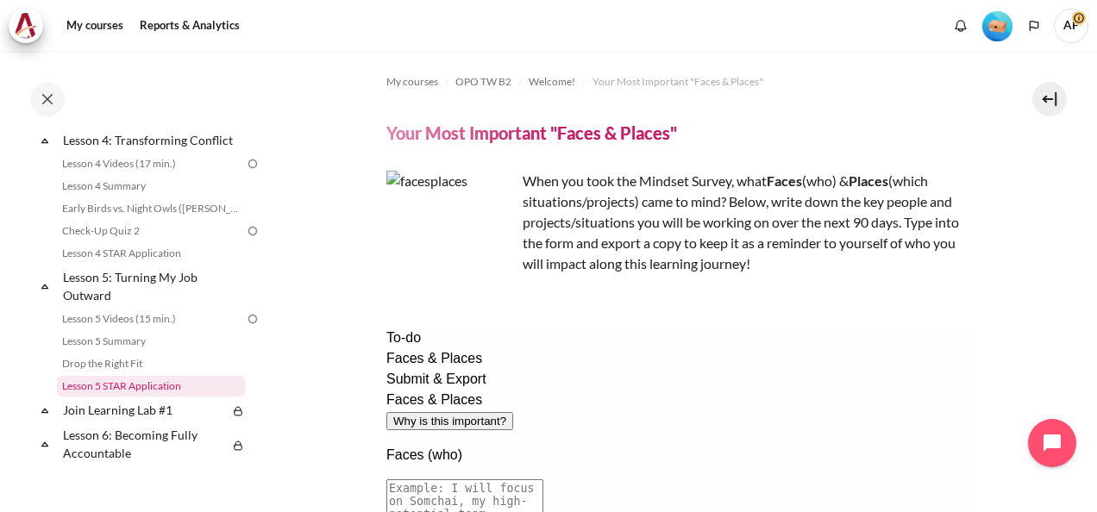
scroll to position [604, 0]
